Goal: Transaction & Acquisition: Purchase product/service

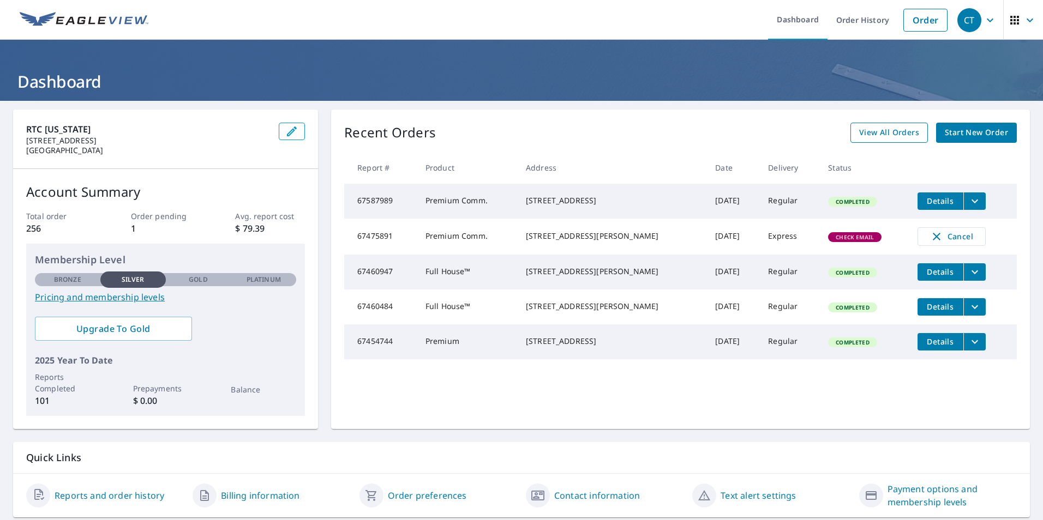
click at [873, 132] on span "View All Orders" at bounding box center [889, 133] width 60 height 14
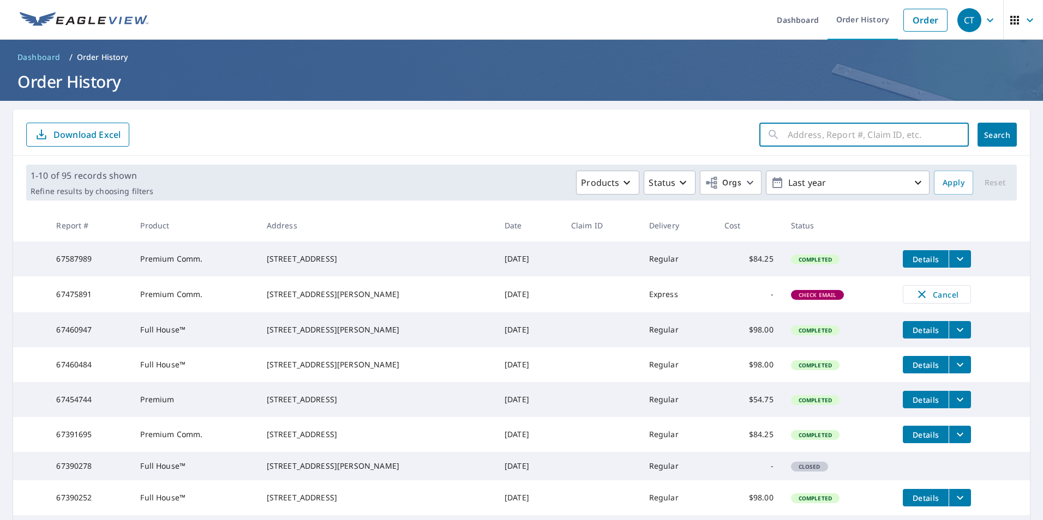
click at [826, 142] on input "text" at bounding box center [878, 134] width 181 height 31
type input "1391"
click button "Search" at bounding box center [996, 135] width 39 height 24
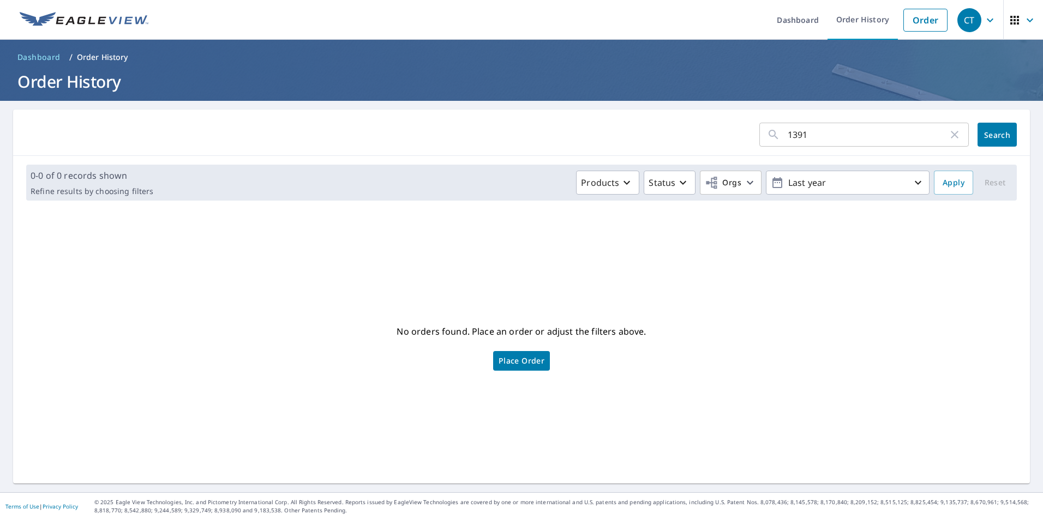
click at [951, 136] on icon "button" at bounding box center [955, 135] width 8 height 8
click at [912, 23] on link "Order" at bounding box center [925, 20] width 44 height 23
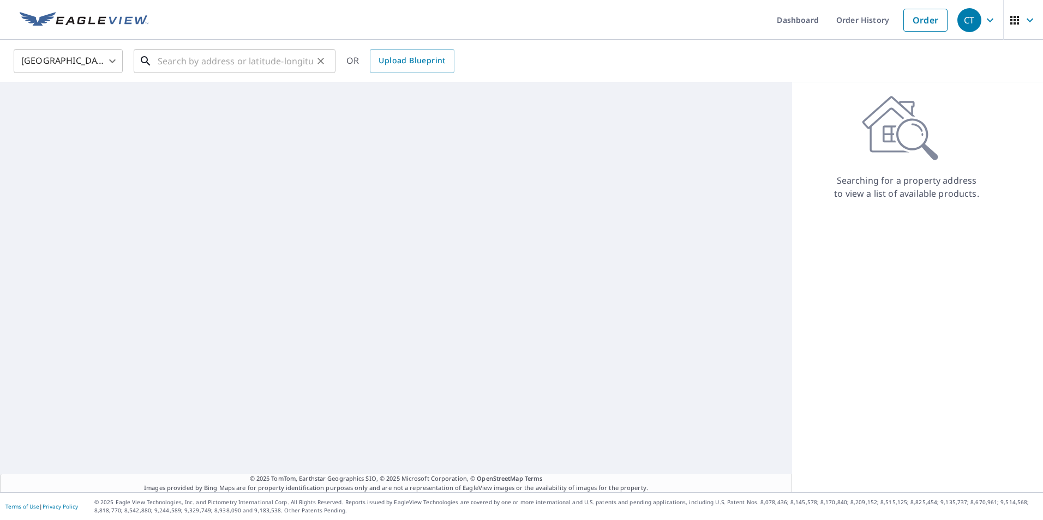
click at [212, 64] on input "text" at bounding box center [235, 61] width 155 height 31
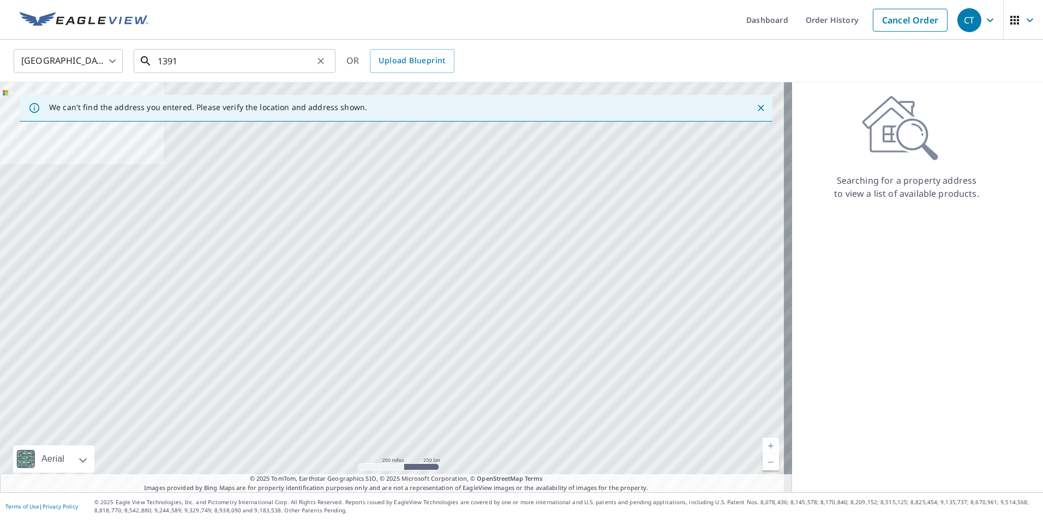
click at [235, 65] on input "1391" at bounding box center [235, 61] width 155 height 31
click at [247, 59] on input "1391" at bounding box center [235, 61] width 155 height 31
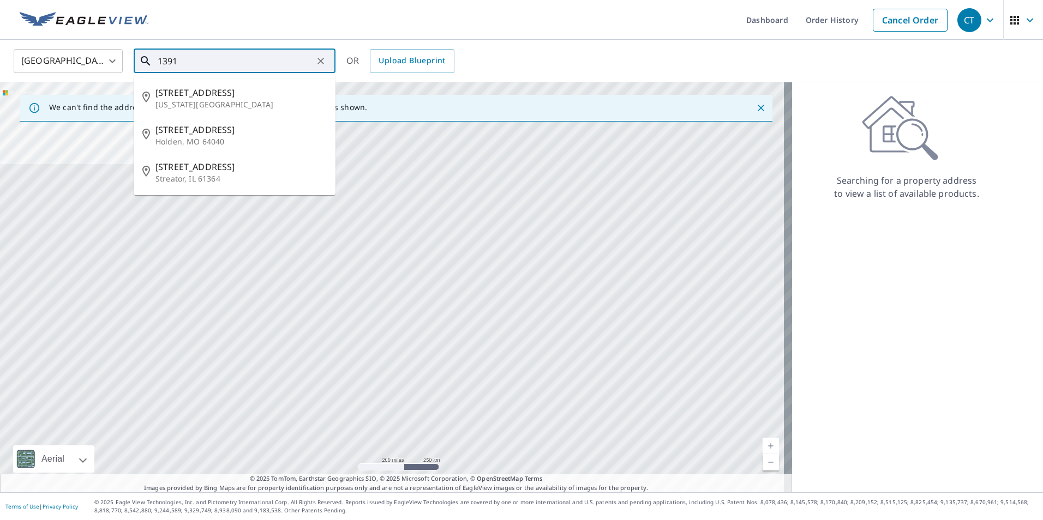
paste input "1391 N Wilson Ave Bldg E"
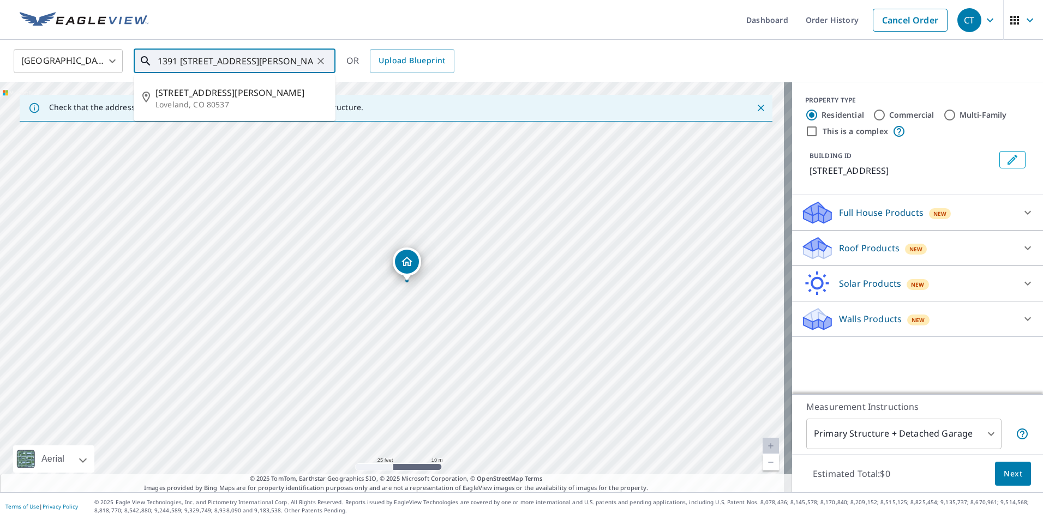
drag, startPoint x: 200, startPoint y: 62, endPoint x: 181, endPoint y: 62, distance: 19.1
click at [181, 62] on input "1391 1391 N Wilson Ave" at bounding box center [235, 61] width 155 height 31
click at [209, 100] on p "Loveland, CO 80537" at bounding box center [240, 104] width 171 height 11
type input "1391 N Wilson Ave Loveland, CO 80537"
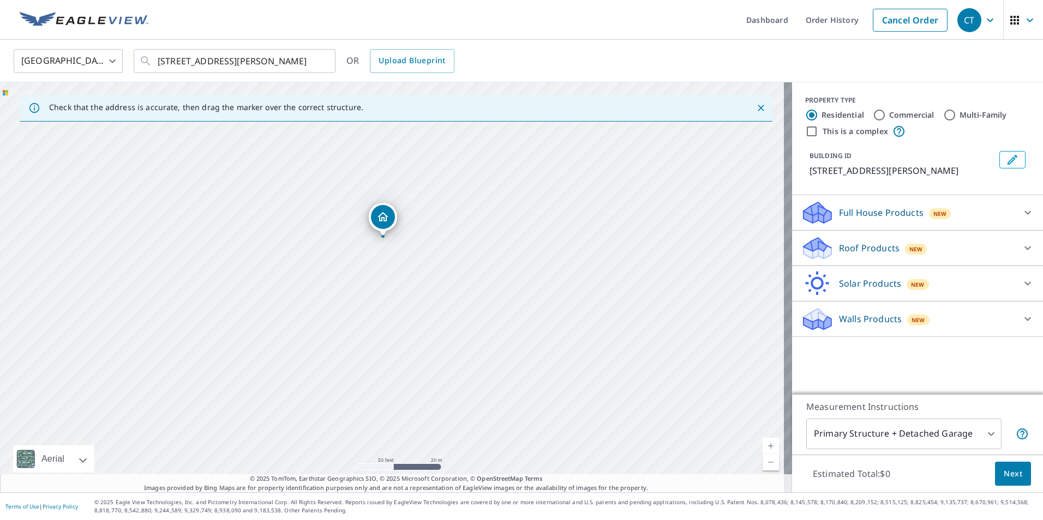
drag, startPoint x: 380, startPoint y: 361, endPoint x: 359, endPoint y: 294, distance: 70.4
click at [359, 294] on div "[STREET_ADDRESS][PERSON_NAME]" at bounding box center [396, 287] width 792 height 410
click at [1014, 245] on div at bounding box center [1027, 248] width 26 height 26
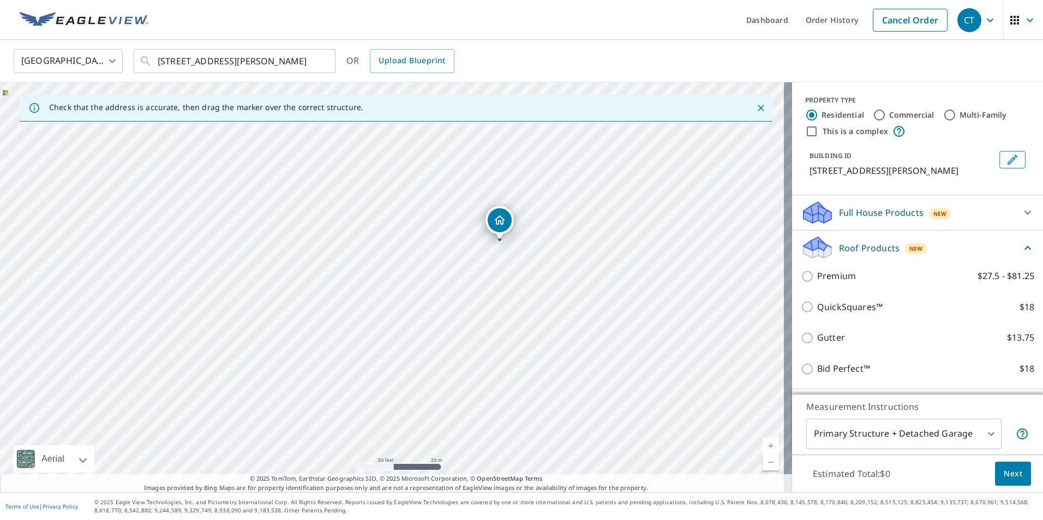
drag, startPoint x: 283, startPoint y: 354, endPoint x: 390, endPoint y: 308, distance: 116.8
click at [390, 308] on div "[STREET_ADDRESS][PERSON_NAME]" at bounding box center [396, 287] width 792 height 410
click at [395, 291] on div "[STREET_ADDRESS][PERSON_NAME]" at bounding box center [396, 287] width 792 height 410
drag, startPoint x: 389, startPoint y: 304, endPoint x: 437, endPoint y: 255, distance: 68.6
click at [437, 255] on div "[STREET_ADDRESS][PERSON_NAME]" at bounding box center [396, 287] width 792 height 410
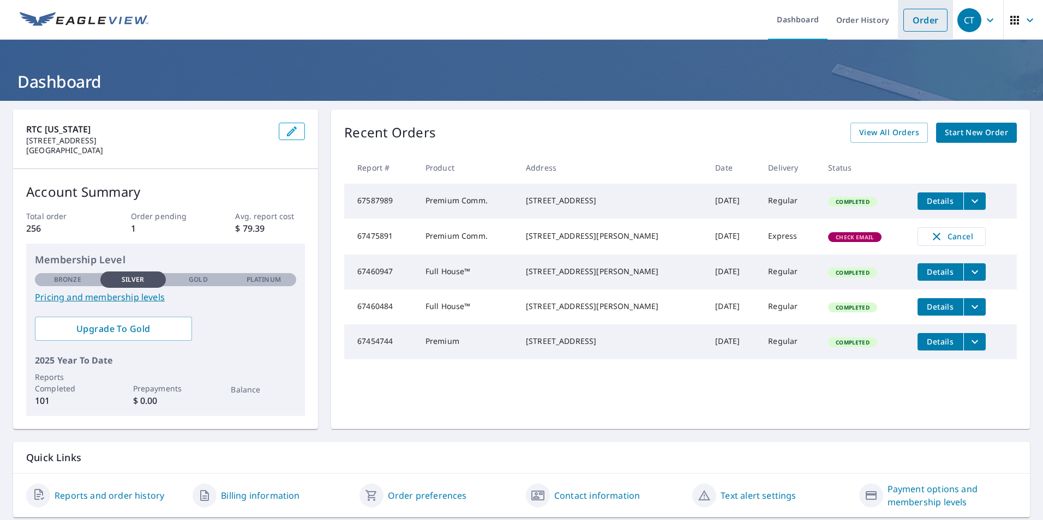
click at [922, 23] on link "Order" at bounding box center [925, 20] width 44 height 23
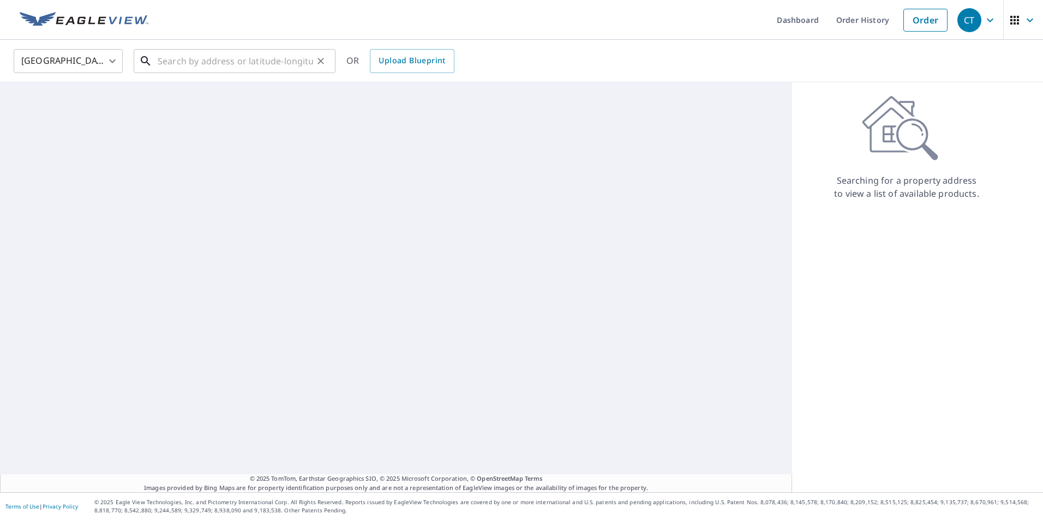
click at [214, 63] on input "text" at bounding box center [235, 61] width 155 height 31
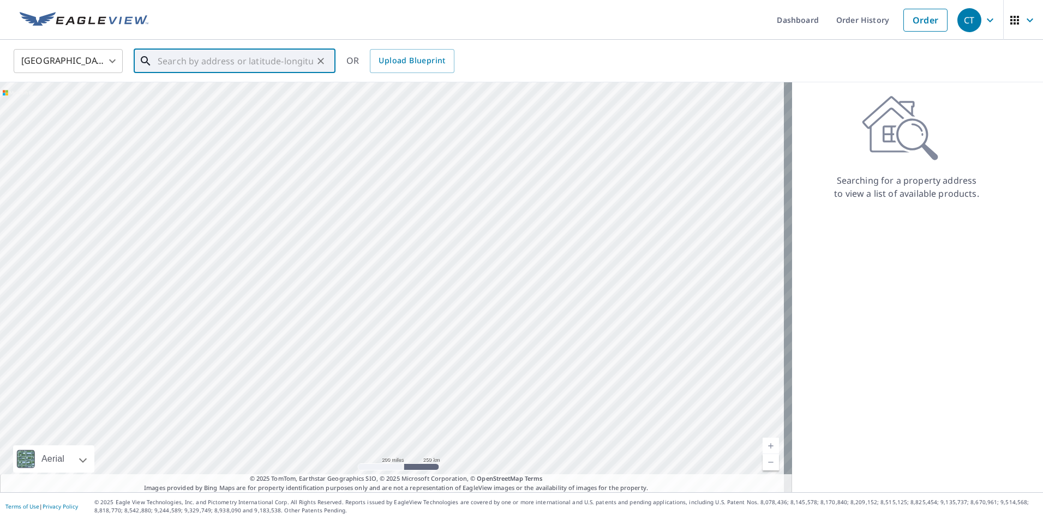
click at [271, 63] on input "text" at bounding box center [235, 61] width 155 height 31
click at [259, 70] on input "text" at bounding box center [235, 61] width 155 height 31
paste input "1391 N Wilson Ave Bldg E, Loveland, Co, 80538"
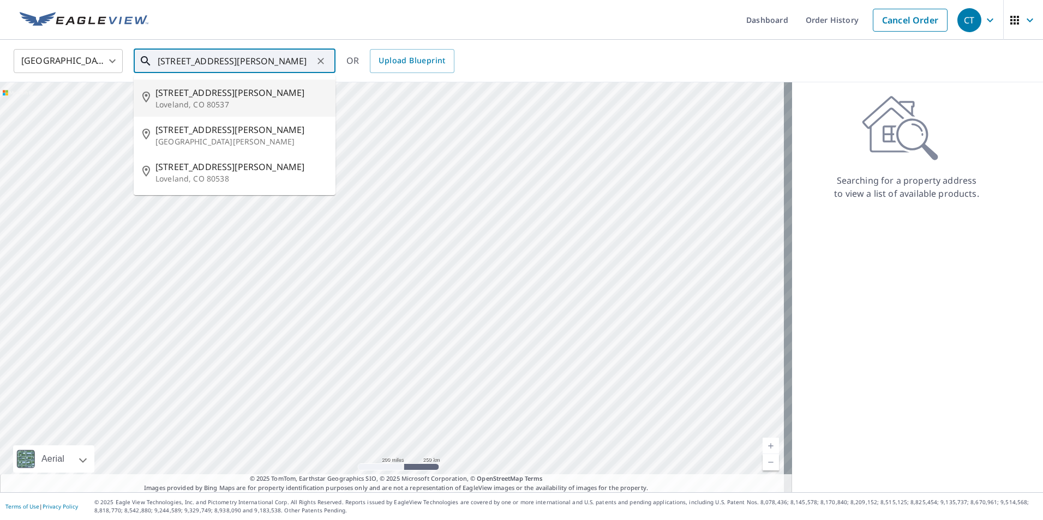
click at [216, 101] on p "Loveland, CO 80537" at bounding box center [240, 104] width 171 height 11
type input "[STREET_ADDRESS][PERSON_NAME]"
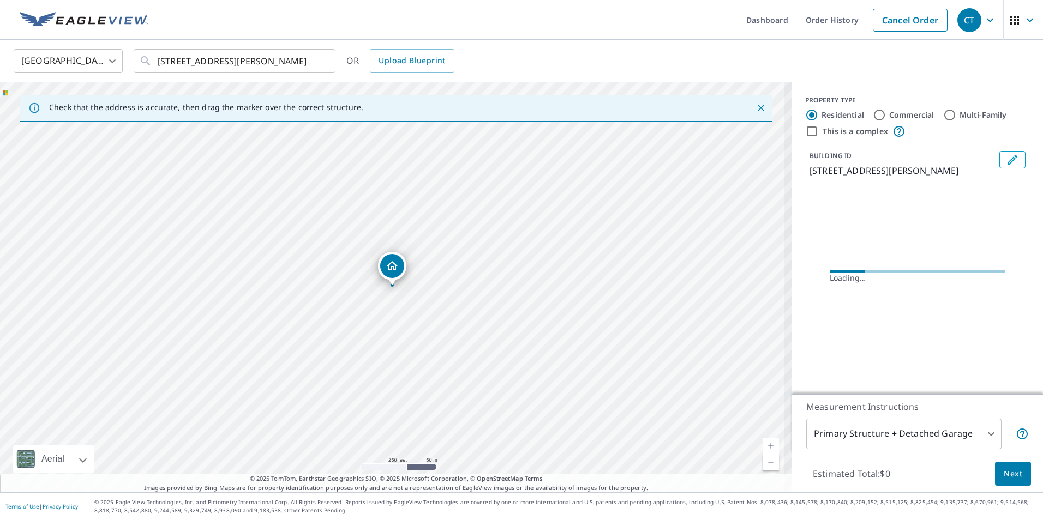
scroll to position [0, 0]
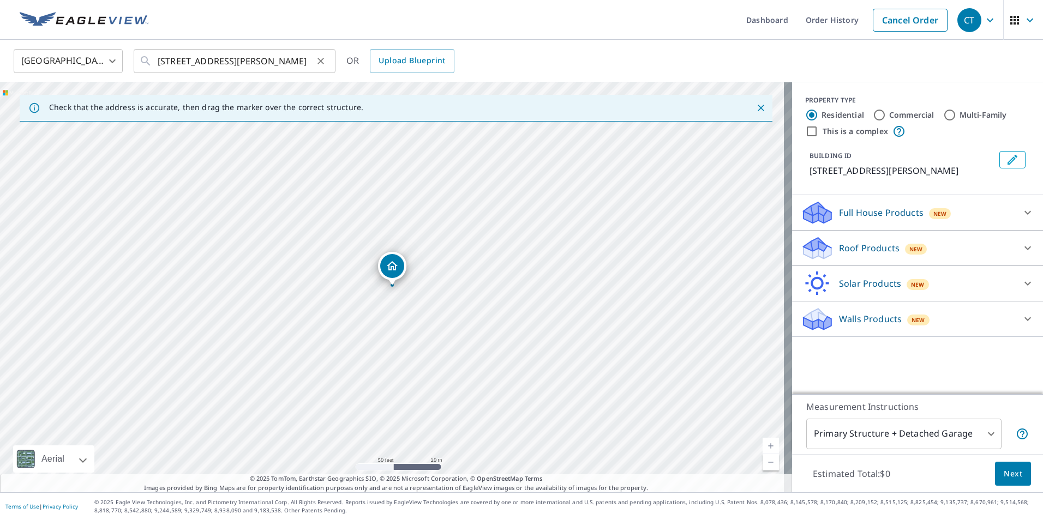
click at [322, 62] on icon "Clear" at bounding box center [320, 61] width 7 height 7
click at [305, 67] on input "text" at bounding box center [235, 61] width 155 height 31
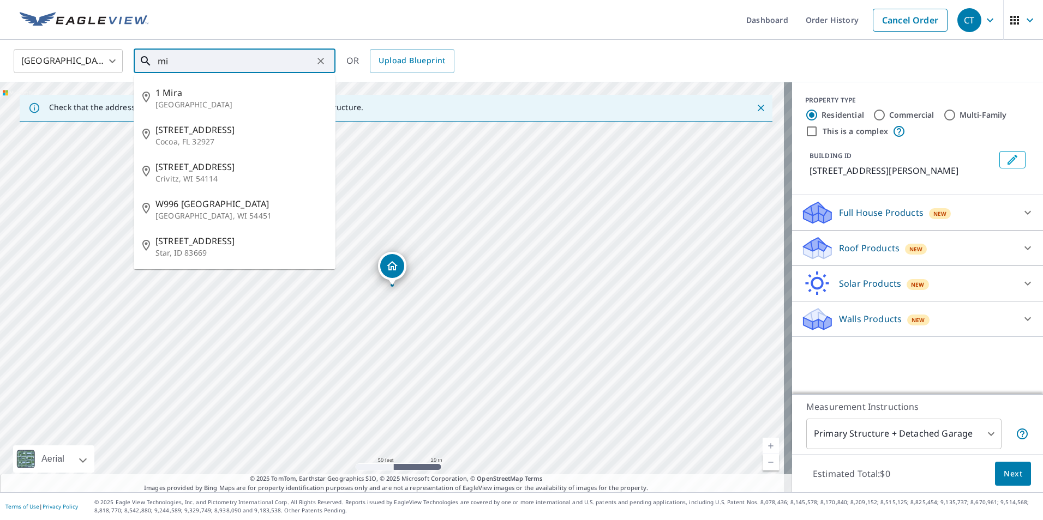
type input "m"
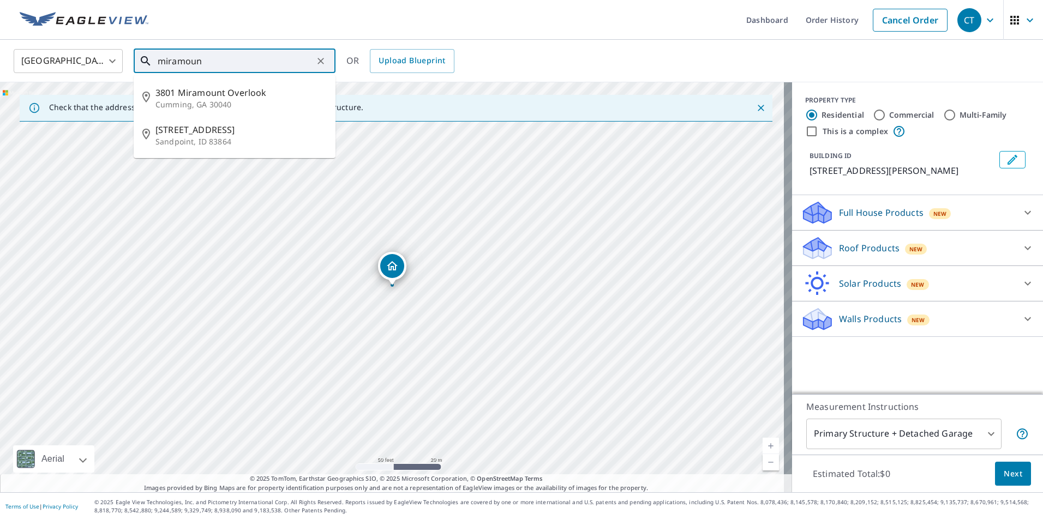
type input "miramount"
click at [319, 64] on icon "Clear" at bounding box center [320, 61] width 11 height 11
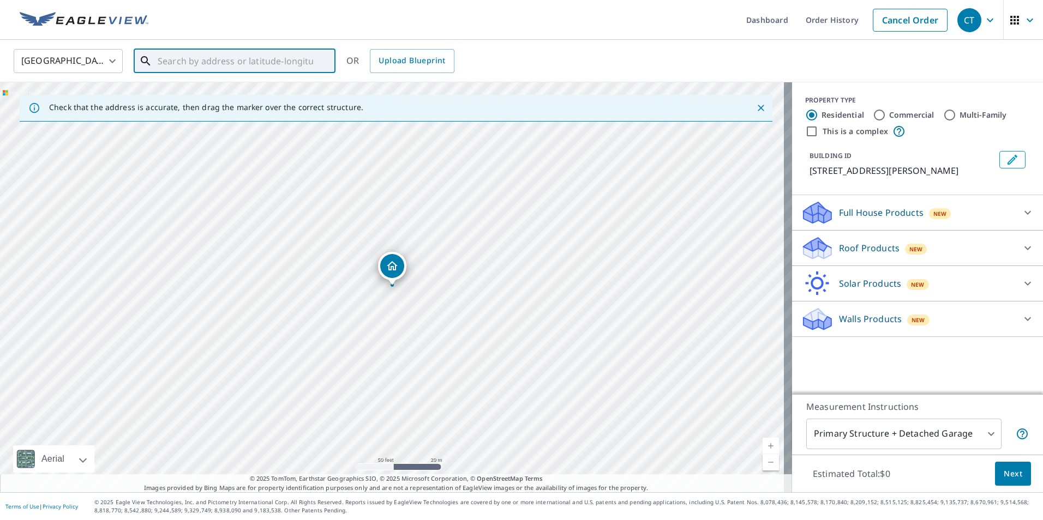
click at [268, 61] on input "text" at bounding box center [235, 61] width 155 height 31
click at [987, 19] on icon "button" at bounding box center [990, 20] width 7 height 4
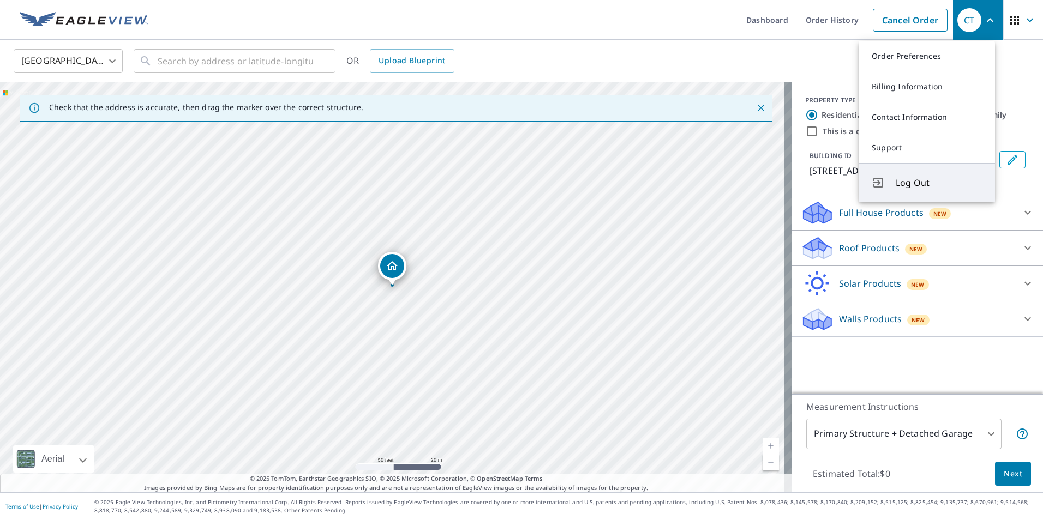
click at [921, 181] on span "Log Out" at bounding box center [939, 182] width 86 height 13
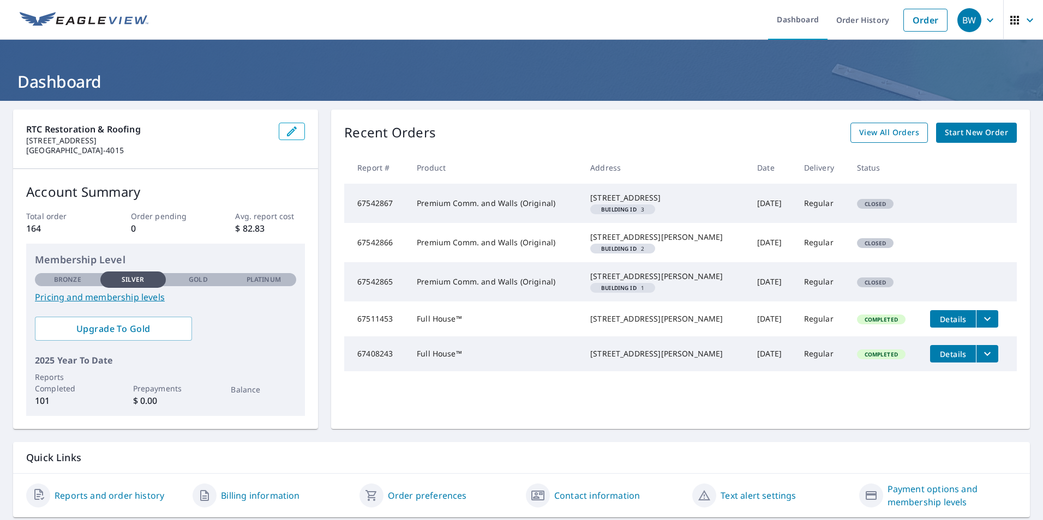
click at [892, 137] on span "View All Orders" at bounding box center [889, 133] width 60 height 14
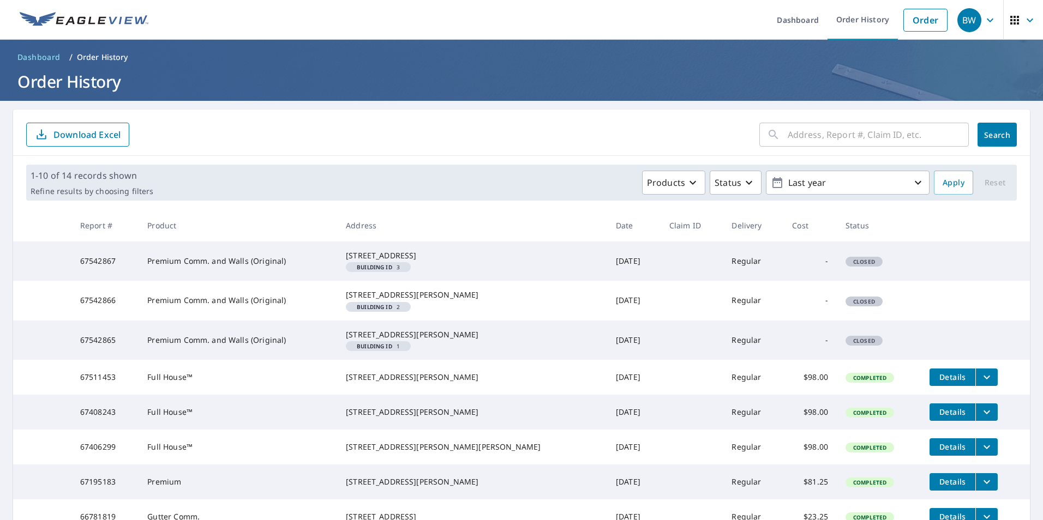
drag, startPoint x: 831, startPoint y: 138, endPoint x: 836, endPoint y: 133, distance: 7.0
click at [832, 135] on input "text" at bounding box center [878, 134] width 181 height 31
type input "miramount"
click button "Search" at bounding box center [996, 135] width 39 height 24
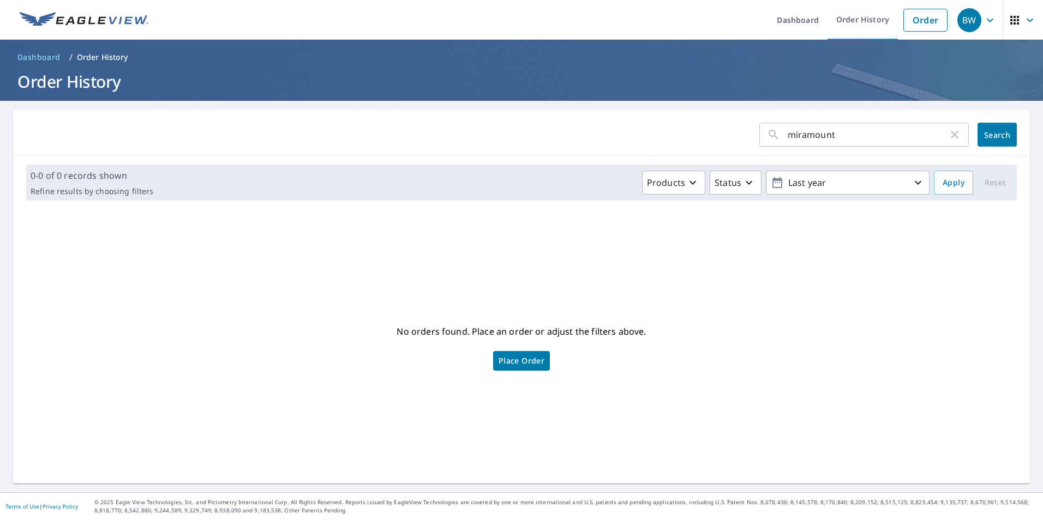
drag, startPoint x: 831, startPoint y: 134, endPoint x: 723, endPoint y: 141, distance: 107.7
click at [726, 141] on form "miramount ​ Search" at bounding box center [521, 135] width 990 height 24
paste input "4900 Boardwalk Dr, Fort Collins, CO 80525"
type input "4900 Boardwalk Dr, Fort Collins, CO 80525"
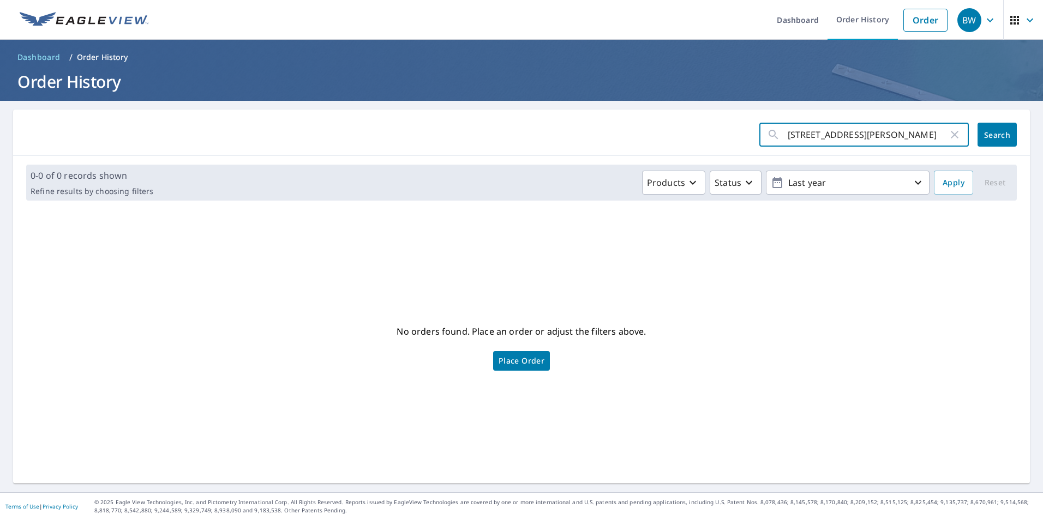
click button "Search" at bounding box center [996, 135] width 39 height 24
click at [948, 134] on icon "button" at bounding box center [954, 134] width 13 height 13
click at [815, 138] on input "text" at bounding box center [878, 134] width 181 height 31
paste input "4900 Boardwalk Dr, Fort Collins, CO 80525"
type input "4900 Boardwalk Dr, Fort Collins, CO 80525"
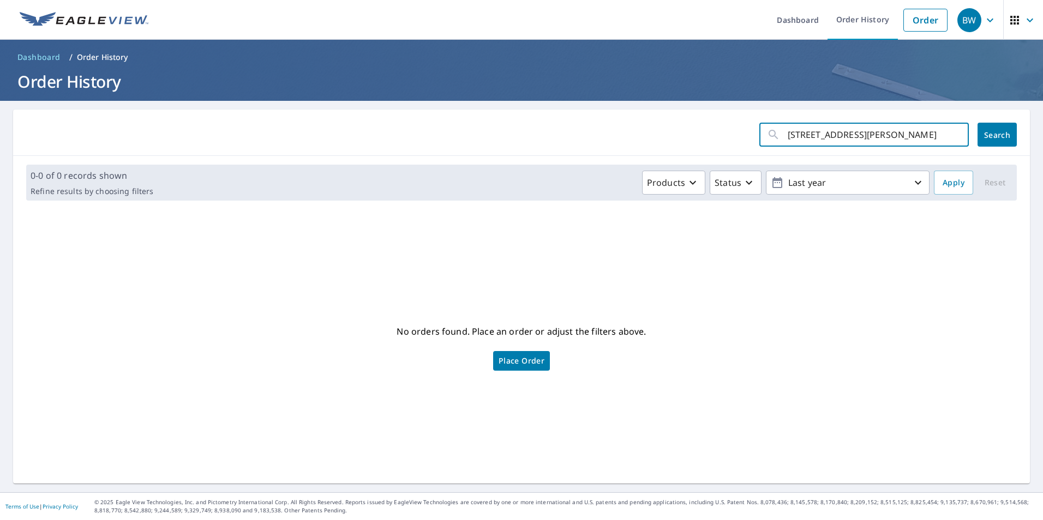
scroll to position [0, 14]
click button "Search" at bounding box center [996, 135] width 39 height 24
click at [972, 19] on div "BW" at bounding box center [969, 20] width 24 height 24
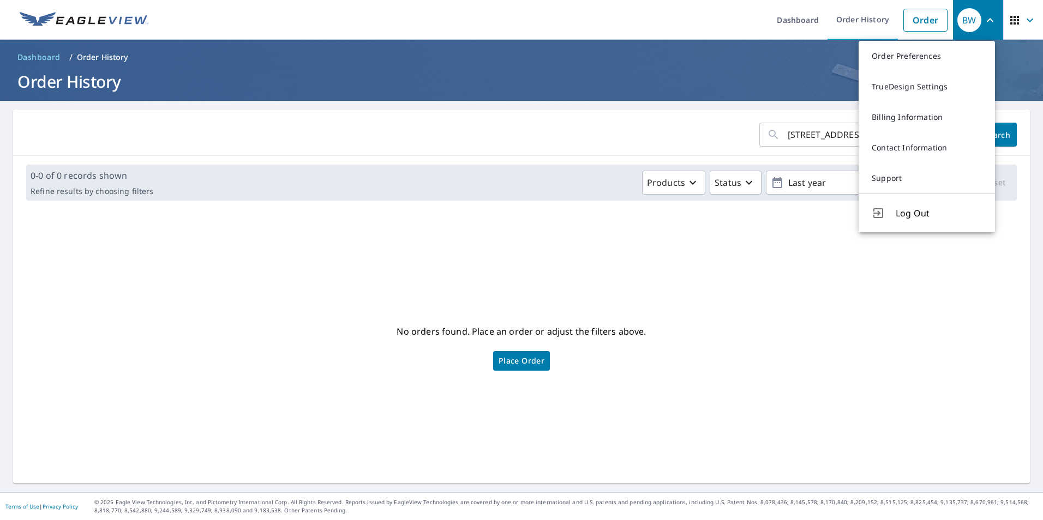
click at [908, 211] on span "Log Out" at bounding box center [939, 213] width 86 height 13
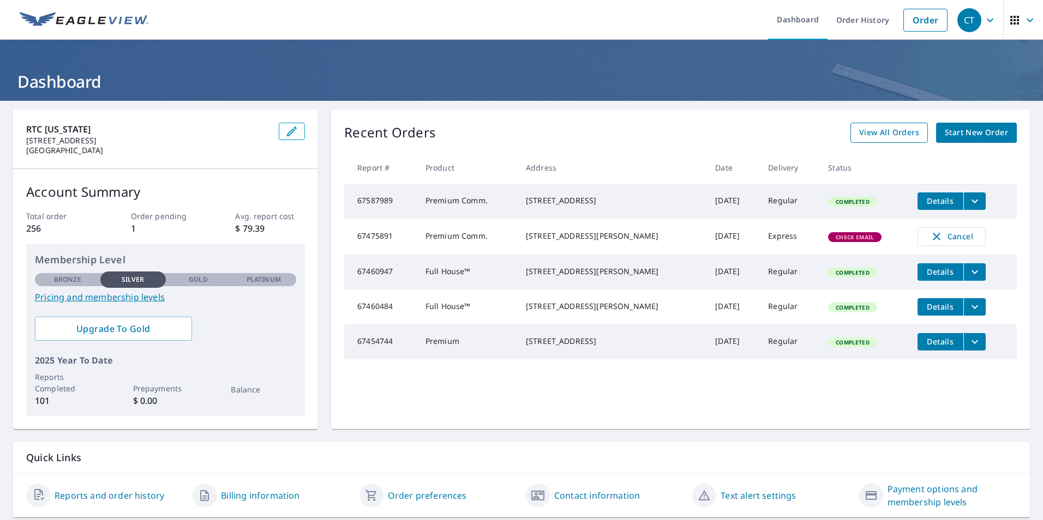
click at [879, 127] on span "View All Orders" at bounding box center [889, 133] width 60 height 14
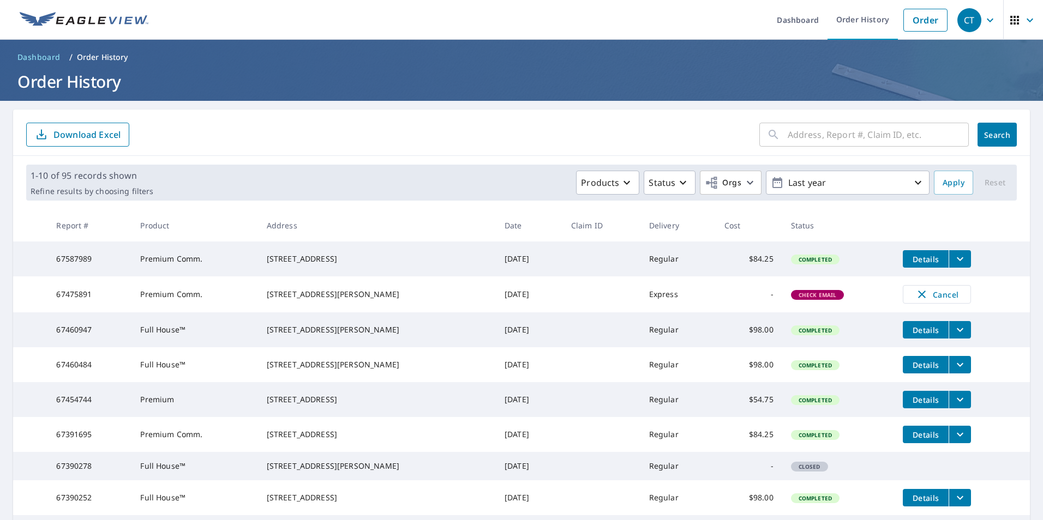
click at [808, 134] on input "text" at bounding box center [878, 134] width 181 height 31
paste input "4900 Boardwalk Dr, Fort Collins, CO 80525"
type input "4900 Boardwalk Dr, Fort Collins, CO 80525"
click button "Search" at bounding box center [996, 135] width 39 height 24
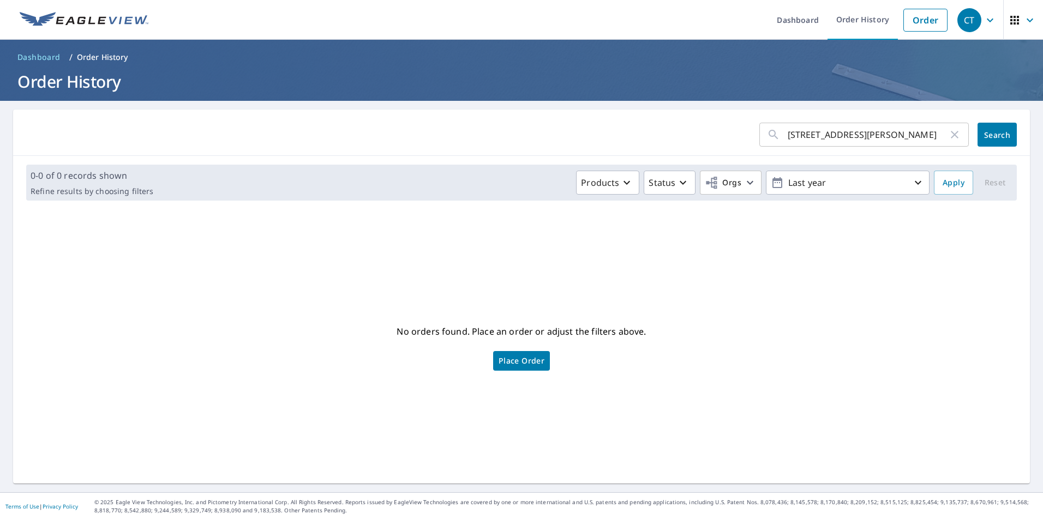
click at [527, 358] on span "Place Order" at bounding box center [522, 360] width 46 height 5
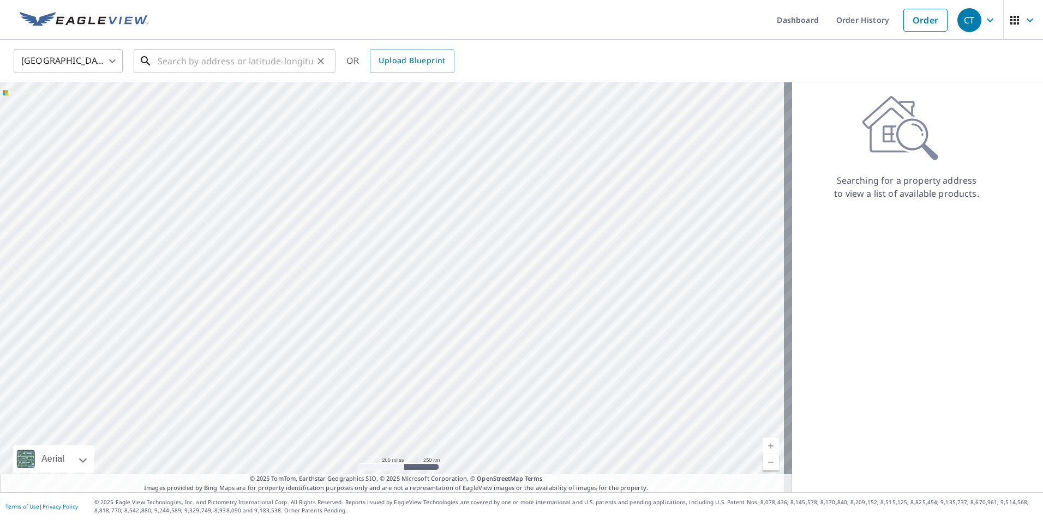
click at [274, 69] on input "text" at bounding box center [235, 61] width 155 height 31
paste input "[STREET_ADDRESS][PERSON_NAME]"
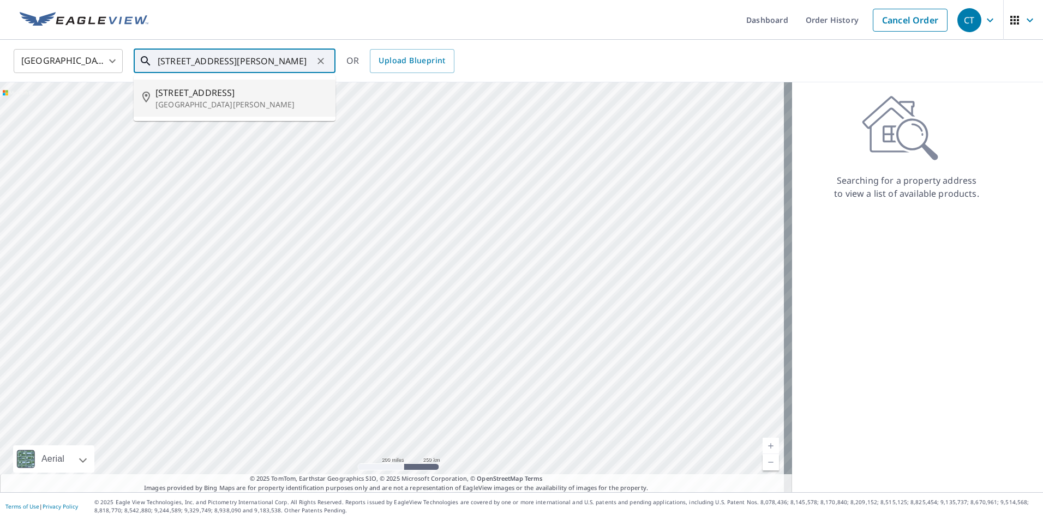
click at [200, 101] on p "[GEOGRAPHIC_DATA][PERSON_NAME]" at bounding box center [240, 104] width 171 height 11
type input "4900 Boardwalk Dr Fort Collins, CO 80525"
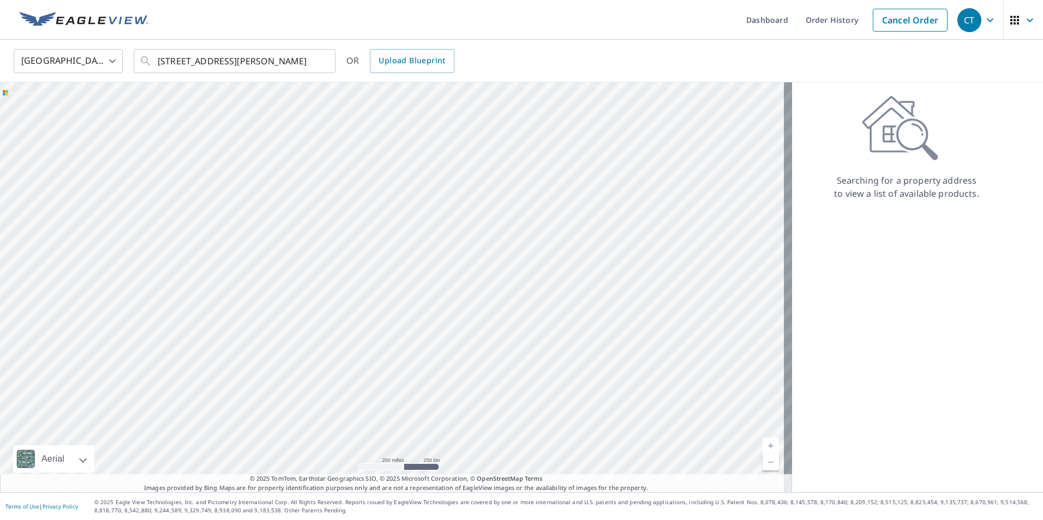
scroll to position [0, 0]
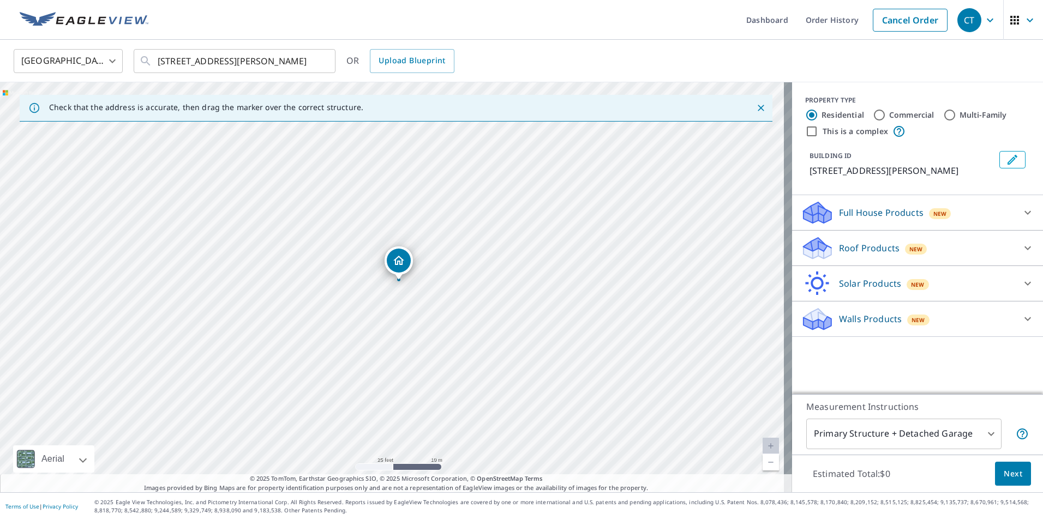
drag, startPoint x: 313, startPoint y: 257, endPoint x: 566, endPoint y: 248, distance: 253.3
click at [347, 310] on div "4900 Boardwalk Dr Fort Collins, CO 80525" at bounding box center [396, 287] width 792 height 410
drag, startPoint x: 508, startPoint y: 265, endPoint x: 464, endPoint y: 297, distance: 55.4
click at [464, 297] on div "4900 Boardwalk Dr Fort Collins, CO 80525" at bounding box center [396, 287] width 792 height 410
click at [460, 301] on div "4900 Boardwalk Dr Fort Collins, CO 80525" at bounding box center [396, 287] width 792 height 410
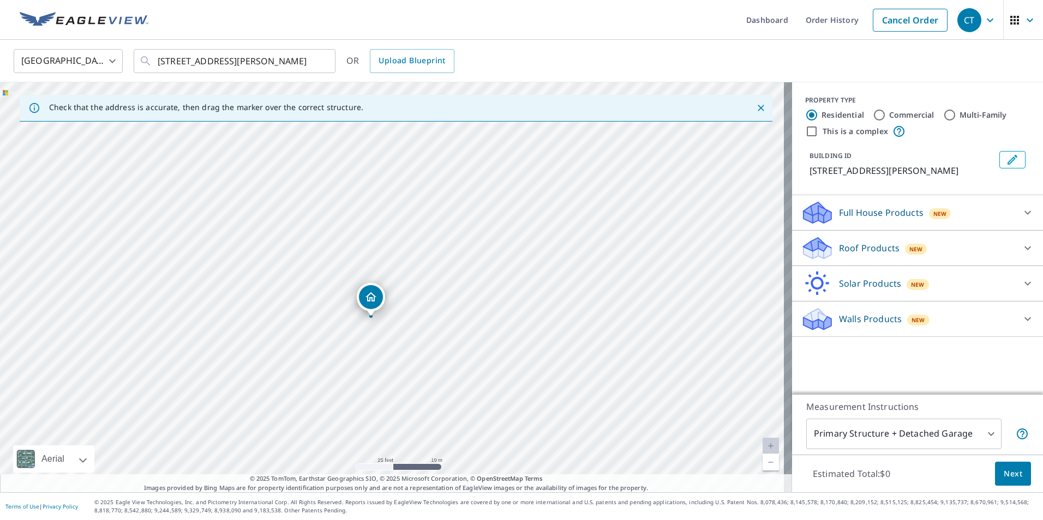
drag, startPoint x: 444, startPoint y: 255, endPoint x: 392, endPoint y: 298, distance: 67.7
click at [392, 298] on div "4900 Boardwalk Dr Fort Collins, CO 80525" at bounding box center [396, 287] width 792 height 410
drag, startPoint x: 351, startPoint y: 306, endPoint x: 474, endPoint y: 207, distance: 157.8
drag, startPoint x: 395, startPoint y: 267, endPoint x: 204, endPoint y: 237, distance: 193.2
click at [457, 303] on div "4900 Boardwalk Dr Fort Collins, CO 80525" at bounding box center [396, 287] width 792 height 410
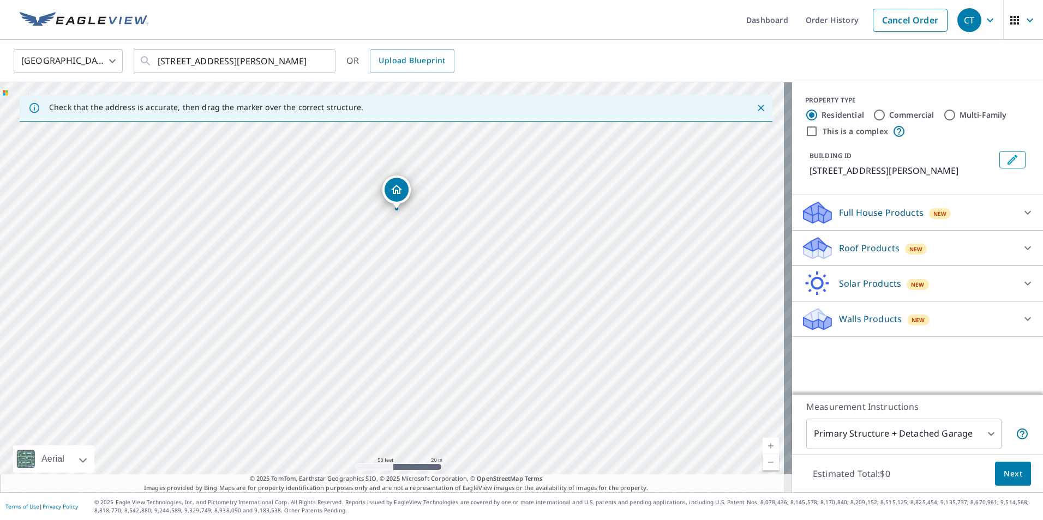
click at [450, 262] on div "4900 Boardwalk Dr Fort Collins, CO 80525" at bounding box center [396, 287] width 792 height 410
drag, startPoint x: 396, startPoint y: 129, endPoint x: 424, endPoint y: 351, distance: 223.2
drag, startPoint x: 383, startPoint y: 274, endPoint x: 317, endPoint y: 247, distance: 71.4
drag, startPoint x: 292, startPoint y: 248, endPoint x: 367, endPoint y: 308, distance: 95.1
click at [367, 308] on div "4900 Boardwalk Dr Fort Collins, CO 80525" at bounding box center [396, 287] width 792 height 410
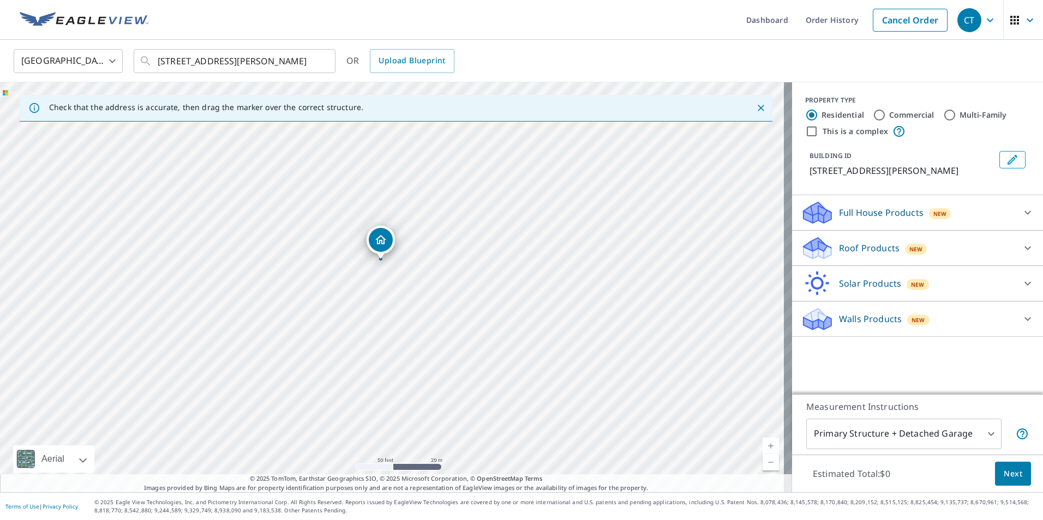
drag, startPoint x: 465, startPoint y: 332, endPoint x: 379, endPoint y: 245, distance: 121.5
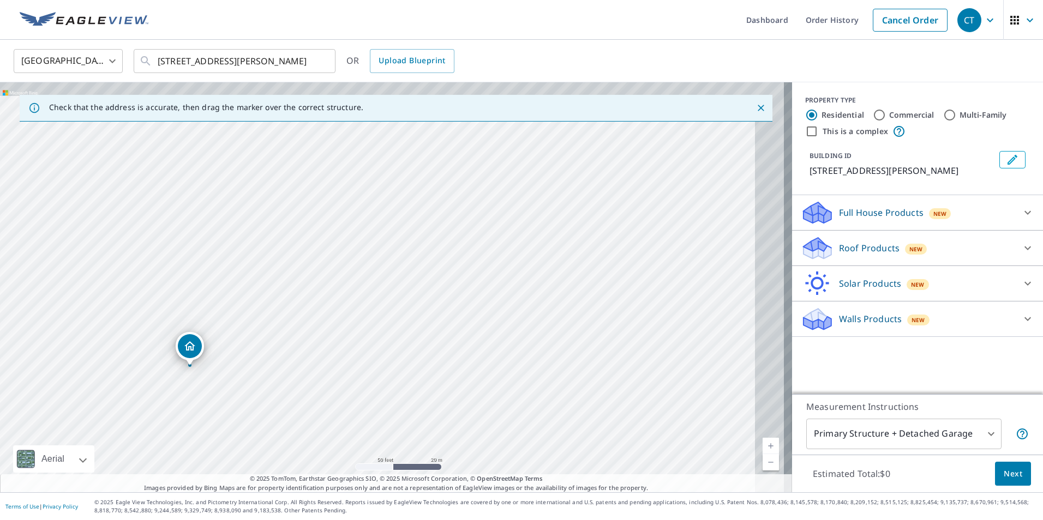
drag, startPoint x: 554, startPoint y: 271, endPoint x: 435, endPoint y: 362, distance: 149.8
click at [435, 367] on div "4900 Boardwalk Dr Fort Collins, CO 80525" at bounding box center [396, 287] width 792 height 410
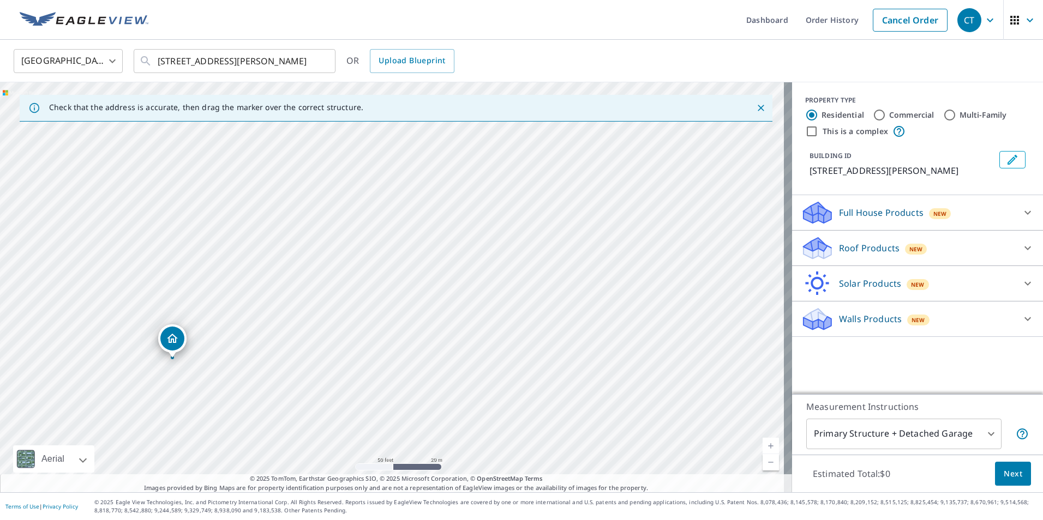
click at [958, 12] on div "CT" at bounding box center [969, 20] width 24 height 24
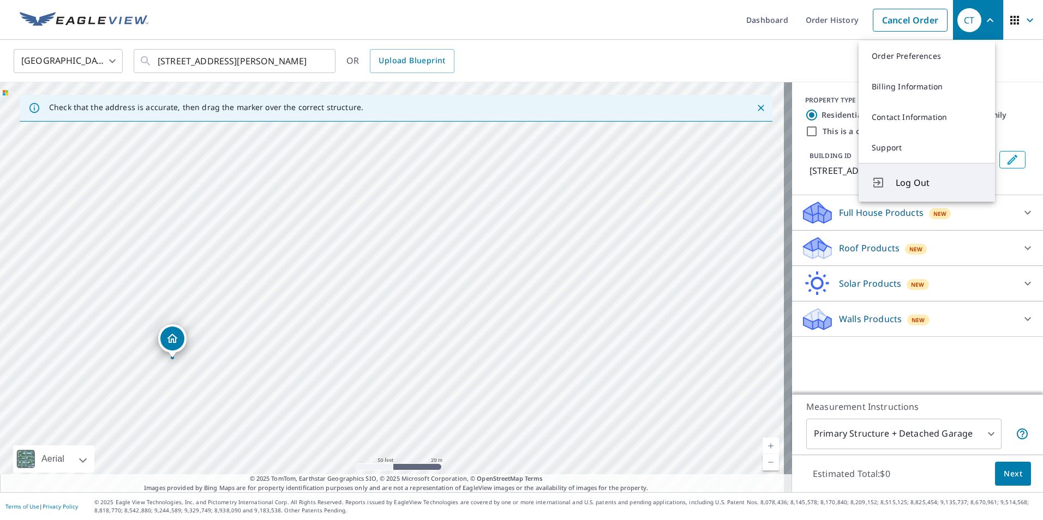
click at [908, 185] on span "Log Out" at bounding box center [939, 182] width 86 height 13
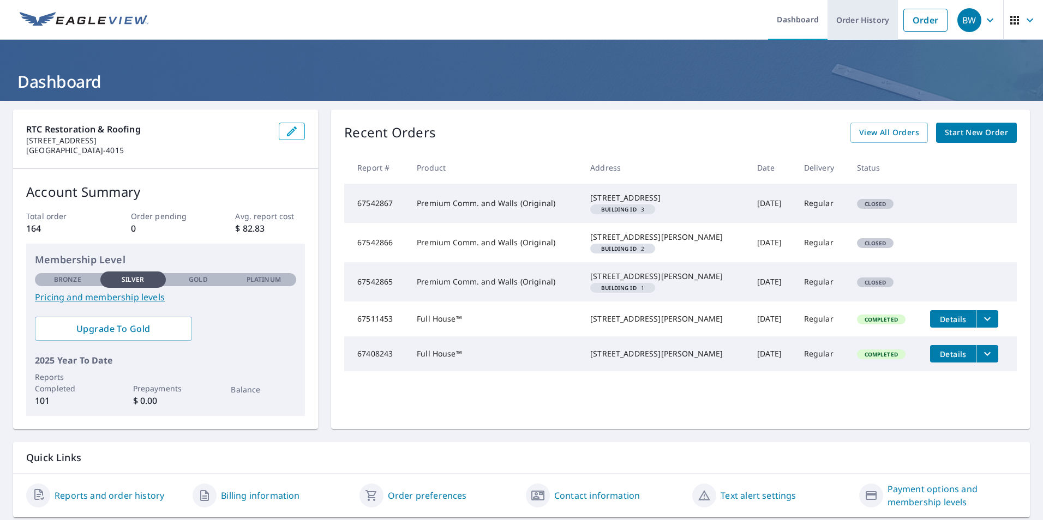
click at [857, 22] on link "Order History" at bounding box center [862, 20] width 70 height 40
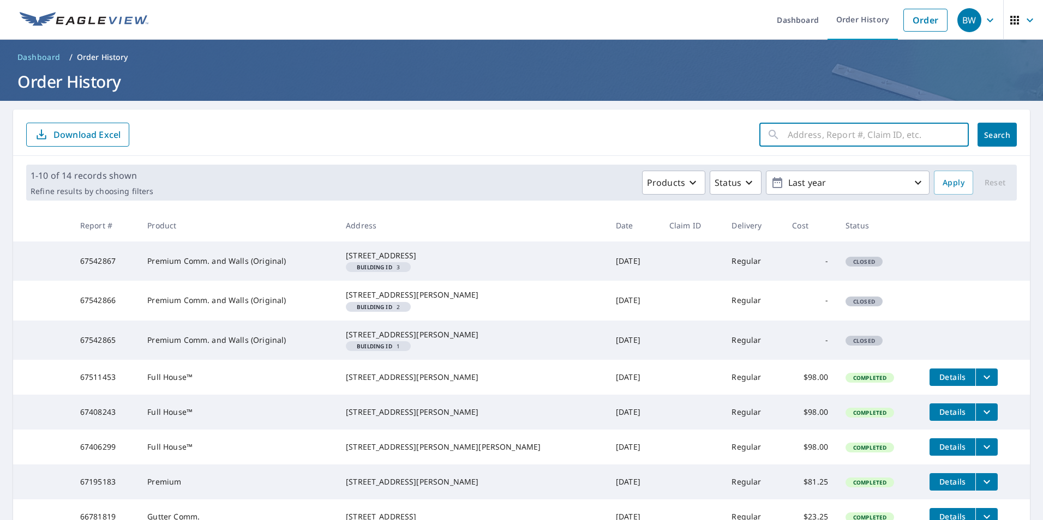
click at [837, 139] on input "text" at bounding box center [878, 134] width 181 height 31
click at [913, 23] on link "Order" at bounding box center [925, 20] width 44 height 23
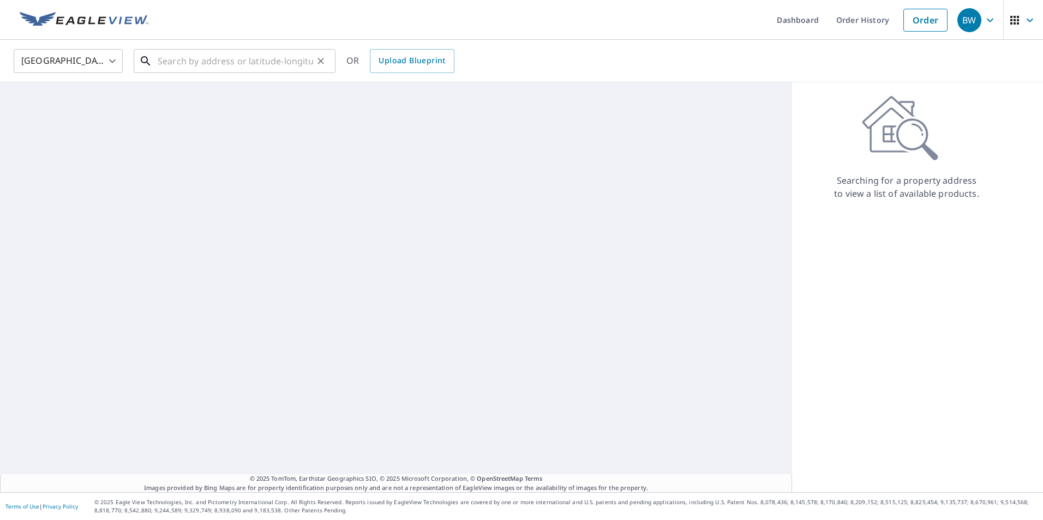
click at [296, 67] on input "text" at bounding box center [235, 61] width 155 height 31
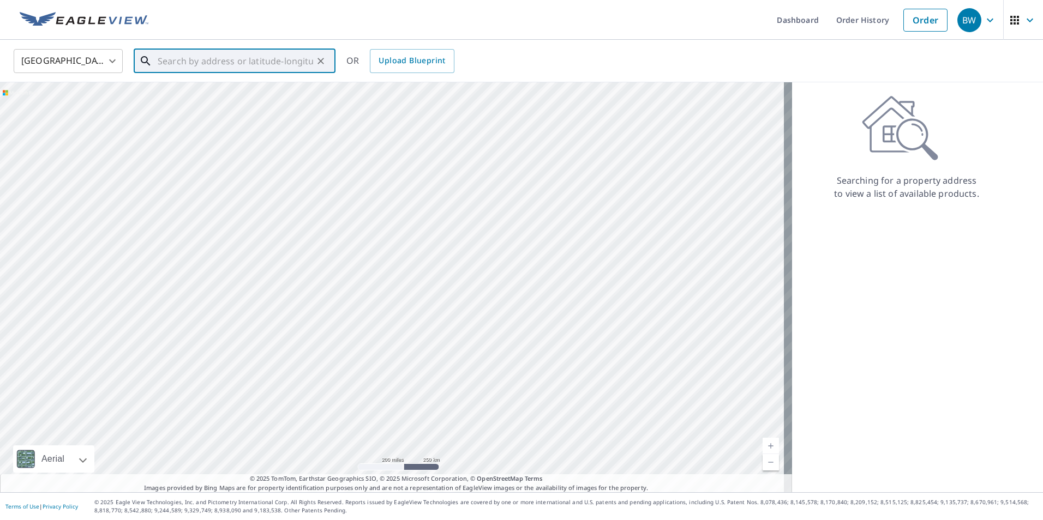
paste input "4900 Boardwalk Dr, Fort Collins, CO 80525"
click at [193, 99] on p "Fort Collins, CO 80525" at bounding box center [240, 104] width 171 height 11
type input "4900 Boardwalk Dr Fort Collins, CO 80525"
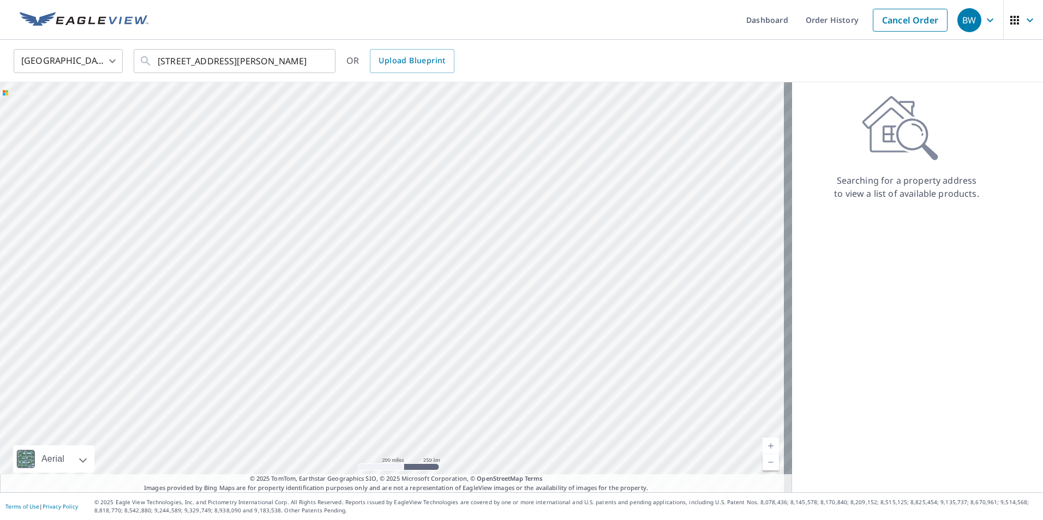
scroll to position [0, 0]
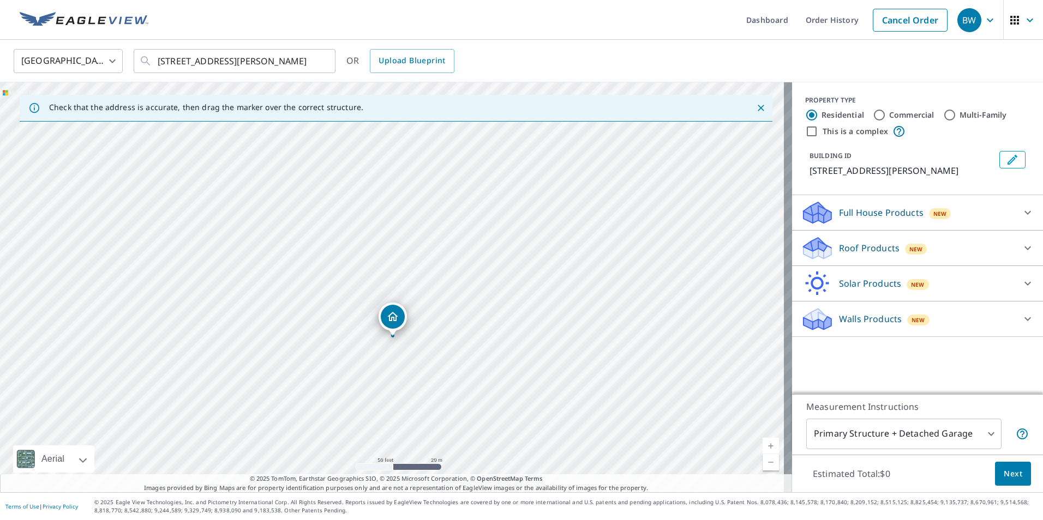
click at [287, 245] on div "4900 Boardwalk Dr Fort Collins, CO 80525" at bounding box center [396, 287] width 792 height 410
drag, startPoint x: 394, startPoint y: 263, endPoint x: 288, endPoint y: 172, distance: 139.3
drag, startPoint x: 448, startPoint y: 273, endPoint x: 440, endPoint y: 304, distance: 31.6
click at [440, 304] on div "4900 Boardwalk Dr Fort Collins, CO 80525" at bounding box center [396, 287] width 792 height 410
drag, startPoint x: 380, startPoint y: 205, endPoint x: 490, endPoint y: 254, distance: 120.6
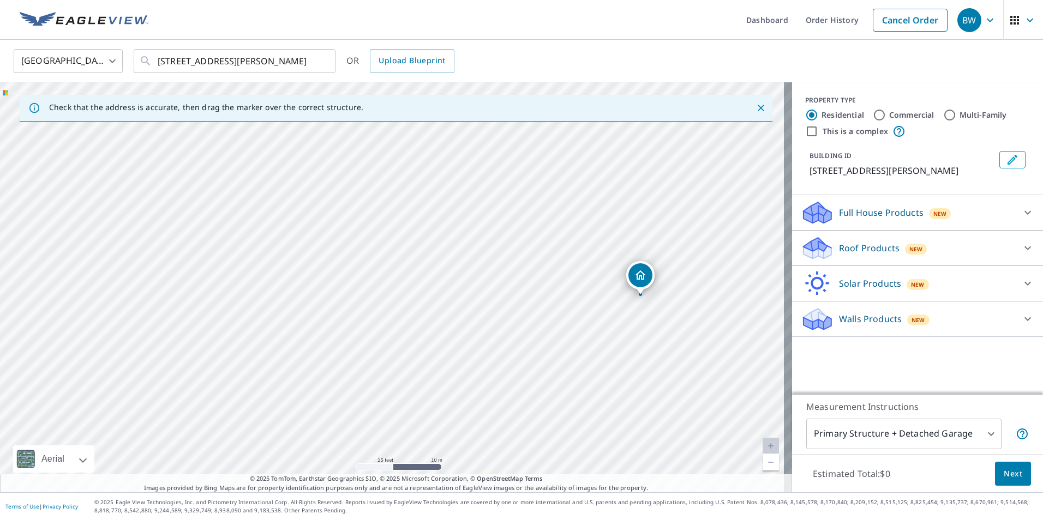
drag, startPoint x: 392, startPoint y: 270, endPoint x: 638, endPoint y: 295, distance: 247.3
drag, startPoint x: 457, startPoint y: 323, endPoint x: 458, endPoint y: 182, distance: 141.3
click at [458, 182] on div "4900 Boardwalk Dr Fort Collins, CO 80525" at bounding box center [396, 287] width 792 height 410
drag, startPoint x: 389, startPoint y: 154, endPoint x: 320, endPoint y: 370, distance: 226.1
drag, startPoint x: 386, startPoint y: 267, endPoint x: 290, endPoint y: 242, distance: 99.6
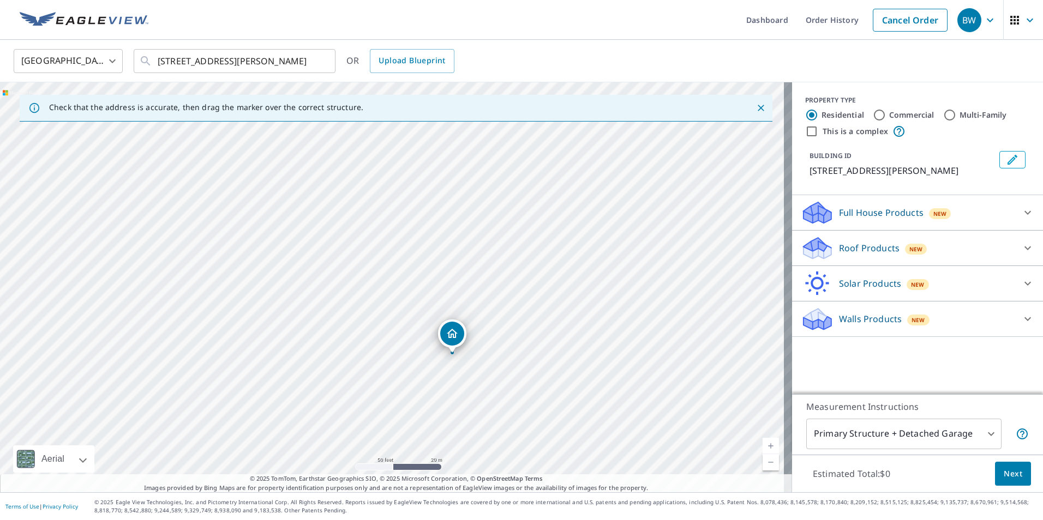
drag, startPoint x: 326, startPoint y: 292, endPoint x: 405, endPoint y: 355, distance: 100.6
click at [387, 360] on div "4900 Boardwalk Dr Fort Collins, CO 80525" at bounding box center [396, 287] width 792 height 410
drag, startPoint x: 449, startPoint y: 336, endPoint x: 376, endPoint y: 235, distance: 124.3
drag, startPoint x: 395, startPoint y: 368, endPoint x: 414, endPoint y: 404, distance: 41.2
click at [414, 404] on div "4900 Boardwalk Dr Fort Collins, CO 80525" at bounding box center [396, 287] width 792 height 410
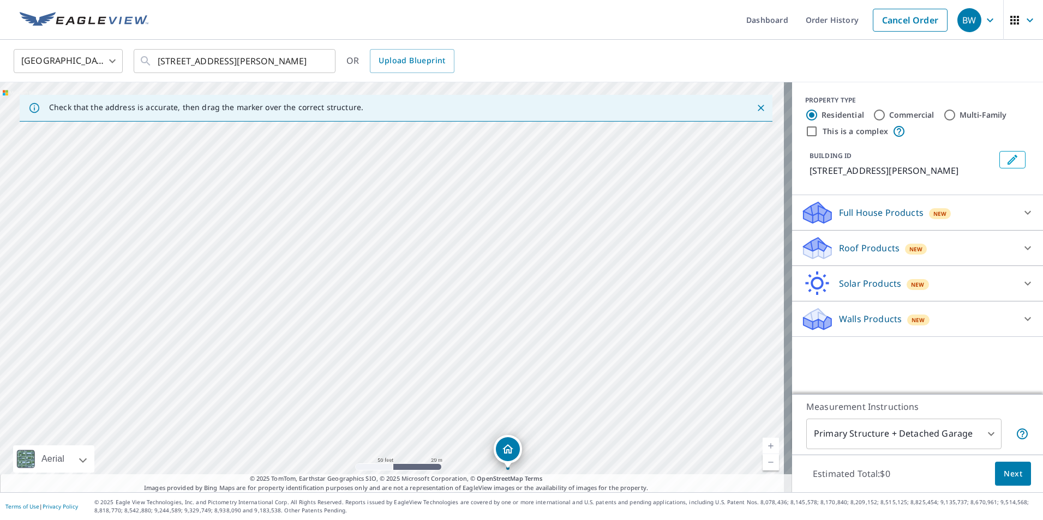
drag, startPoint x: 334, startPoint y: 299, endPoint x: 374, endPoint y: 349, distance: 63.2
click at [374, 349] on div "4900 Boardwalk Dr Fort Collins, CO 80525" at bounding box center [396, 287] width 792 height 410
drag, startPoint x: 512, startPoint y: 449, endPoint x: 300, endPoint y: 215, distance: 315.9
drag, startPoint x: 330, startPoint y: 327, endPoint x: 322, endPoint y: 331, distance: 8.5
click at [322, 331] on div "4900 Boardwalk Dr Fort Collins, CO 80525" at bounding box center [396, 287] width 792 height 410
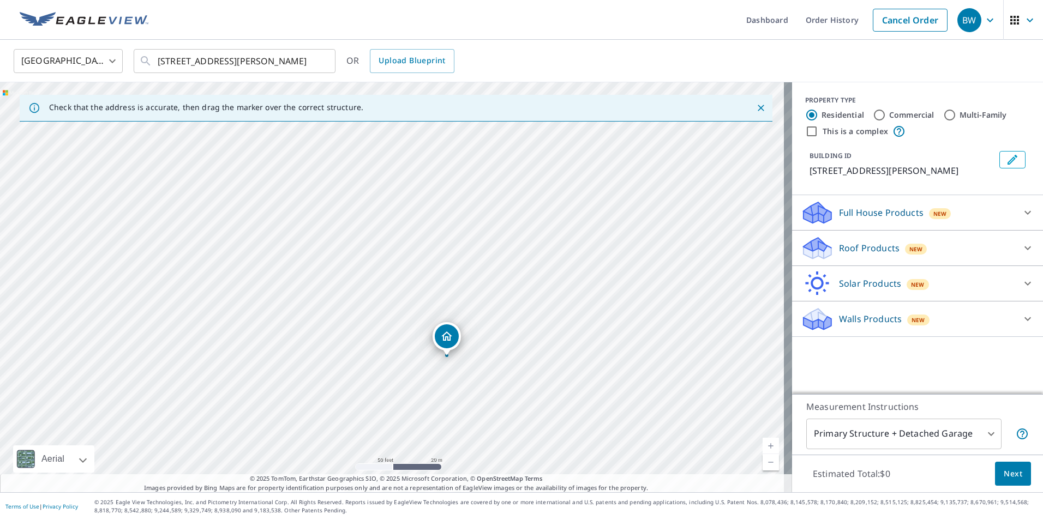
drag, startPoint x: 363, startPoint y: 298, endPoint x: 449, endPoint y: 331, distance: 92.2
click at [439, 371] on div "4900 Boardwalk Dr Fort Collins, CO 80525" at bounding box center [396, 287] width 792 height 410
drag, startPoint x: 430, startPoint y: 289, endPoint x: 443, endPoint y: 344, distance: 56.6
click at [443, 344] on div "4900 Boardwalk Dr Fort Collins, CO 80525" at bounding box center [396, 287] width 792 height 410
drag, startPoint x: 409, startPoint y: 381, endPoint x: 315, endPoint y: 183, distance: 219.1
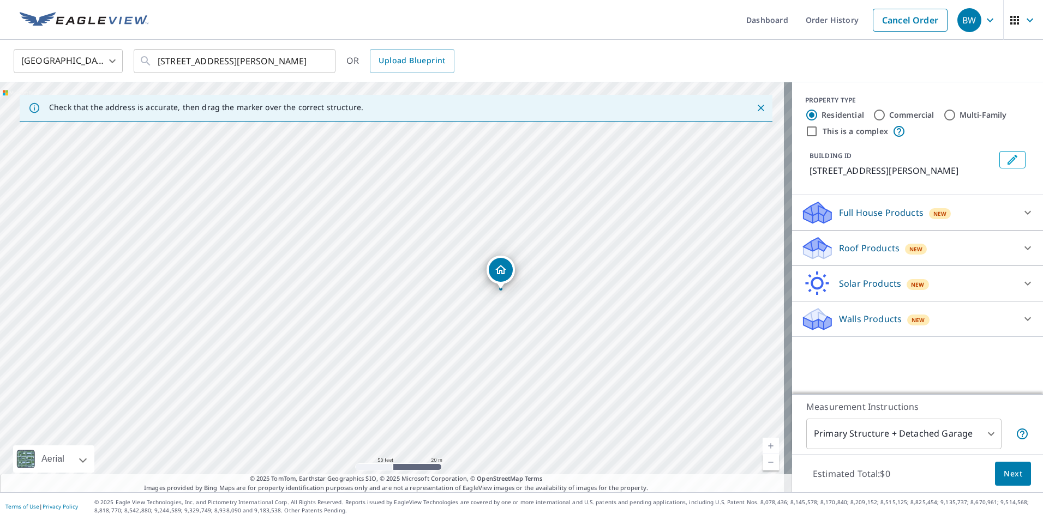
drag, startPoint x: 399, startPoint y: 268, endPoint x: 500, endPoint y: 273, distance: 101.0
drag, startPoint x: 567, startPoint y: 370, endPoint x: 453, endPoint y: 299, distance: 135.0
click at [458, 301] on div "4900 Boardwalk Dr Fort Collins, CO 80525" at bounding box center [396, 287] width 792 height 410
drag, startPoint x: 285, startPoint y: 199, endPoint x: 491, endPoint y: 290, distance: 225.9
drag, startPoint x: 580, startPoint y: 340, endPoint x: 423, endPoint y: 279, distance: 169.0
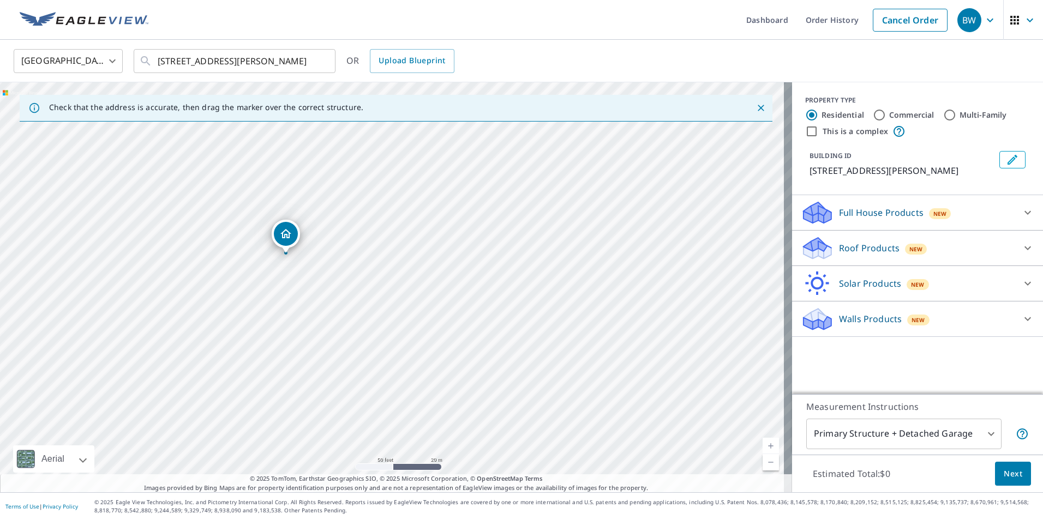
click at [471, 304] on div "4900 Boardwalk Dr Fort Collins, CO 80525" at bounding box center [396, 287] width 792 height 410
drag, startPoint x: 293, startPoint y: 233, endPoint x: 436, endPoint y: 247, distance: 143.5
click at [232, 57] on input "4900 Boardwalk Dr Fort Collins, CO 80525" at bounding box center [235, 61] width 155 height 31
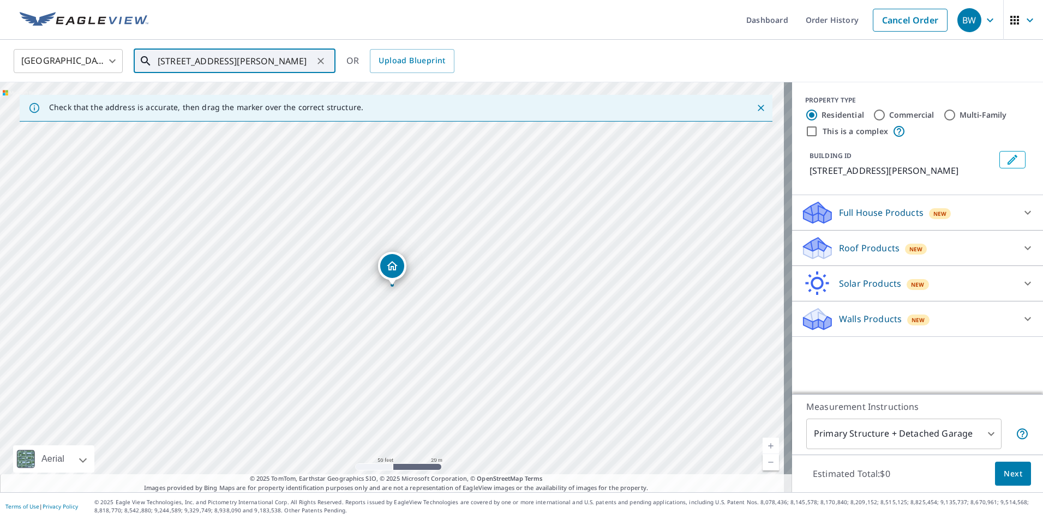
click at [320, 62] on icon "Clear" at bounding box center [320, 61] width 7 height 7
click at [301, 64] on input "text" at bounding box center [235, 61] width 155 height 31
paste input "[STREET_ADDRESS][PERSON_NAME],"
click at [217, 104] on p "Loveland, CO 80537" at bounding box center [240, 104] width 171 height 11
type input "[STREET_ADDRESS][PERSON_NAME]"
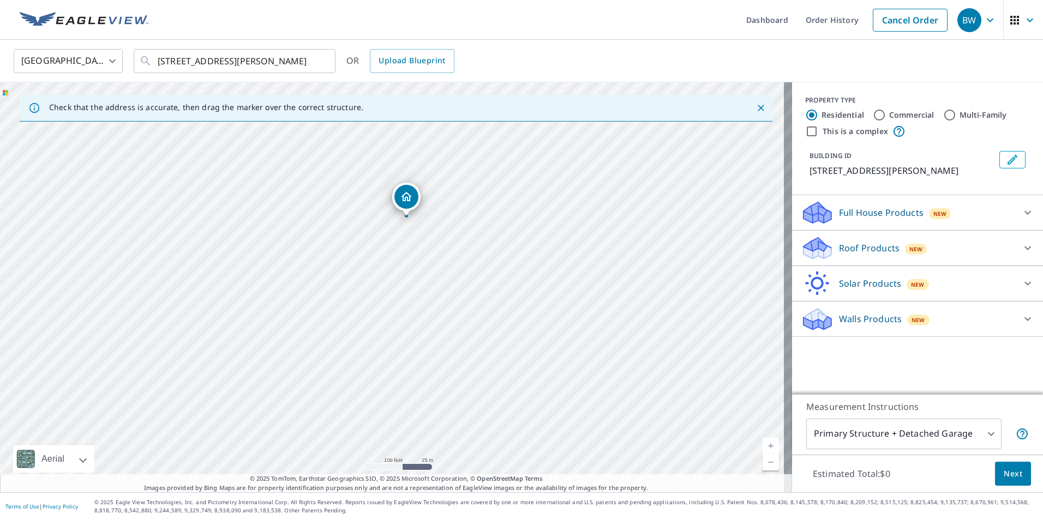
drag, startPoint x: 442, startPoint y: 329, endPoint x: 451, endPoint y: 297, distance: 33.5
click at [451, 297] on div "[STREET_ADDRESS][PERSON_NAME]" at bounding box center [396, 287] width 792 height 410
drag, startPoint x: 406, startPoint y: 135, endPoint x: 307, endPoint y: 180, distance: 108.9
click at [424, 268] on div "1335 N Wilson Ave Loveland, CO 80537" at bounding box center [396, 287] width 792 height 410
drag, startPoint x: 351, startPoint y: 189, endPoint x: 346, endPoint y: 304, distance: 115.2
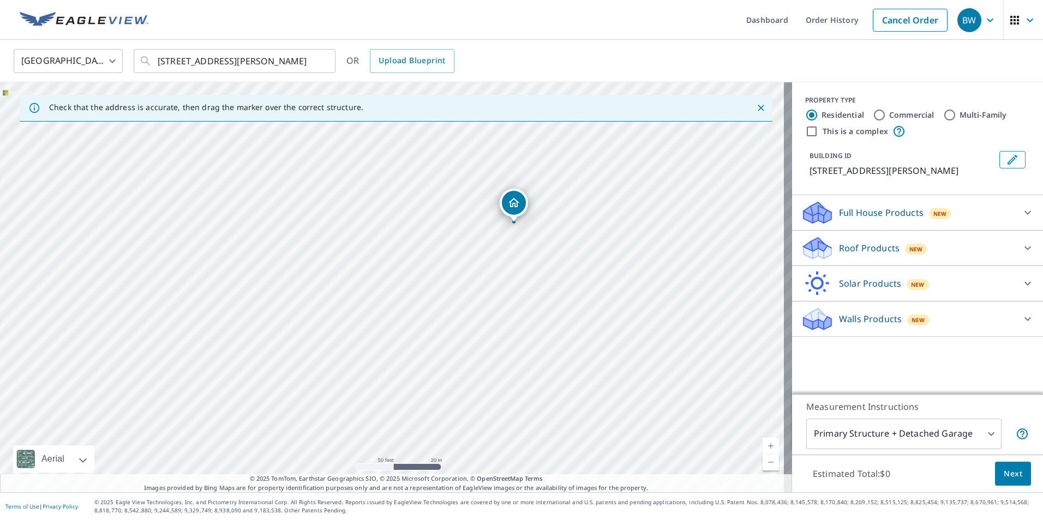
drag, startPoint x: 395, startPoint y: 272, endPoint x: 522, endPoint y: 209, distance: 141.2
drag, startPoint x: 381, startPoint y: 355, endPoint x: 427, endPoint y: 274, distance: 92.5
click at [427, 274] on div "1367 N Wilson Ave Loveland, CO 80537" at bounding box center [396, 287] width 792 height 410
drag, startPoint x: 438, startPoint y: 184, endPoint x: 362, endPoint y: 310, distance: 146.9
drag, startPoint x: 407, startPoint y: 378, endPoint x: 421, endPoint y: 316, distance: 63.0
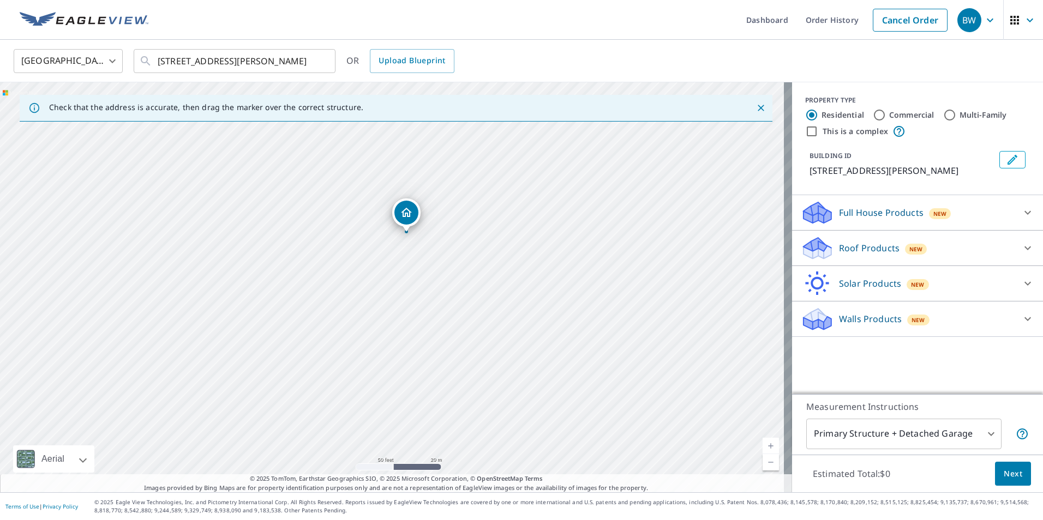
click at [421, 320] on div "1133 N Wilson Ave Loveland, CO 80537" at bounding box center [396, 287] width 792 height 410
drag, startPoint x: 411, startPoint y: 209, endPoint x: 376, endPoint y: 289, distance: 86.9
drag, startPoint x: 389, startPoint y: 262, endPoint x: 424, endPoint y: 394, distance: 136.5
click at [972, 8] on div "BW" at bounding box center [969, 20] width 24 height 24
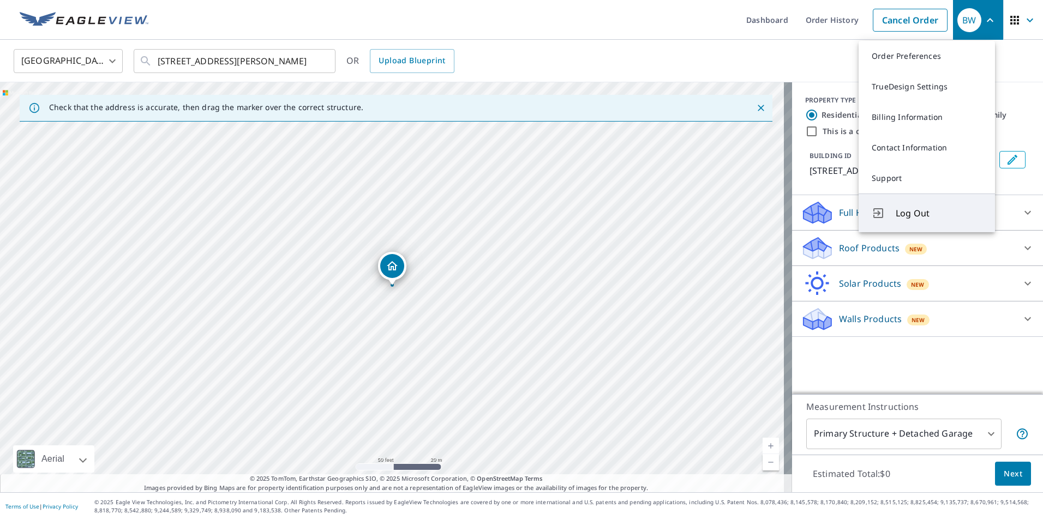
click at [912, 224] on button "Log Out" at bounding box center [926, 213] width 136 height 39
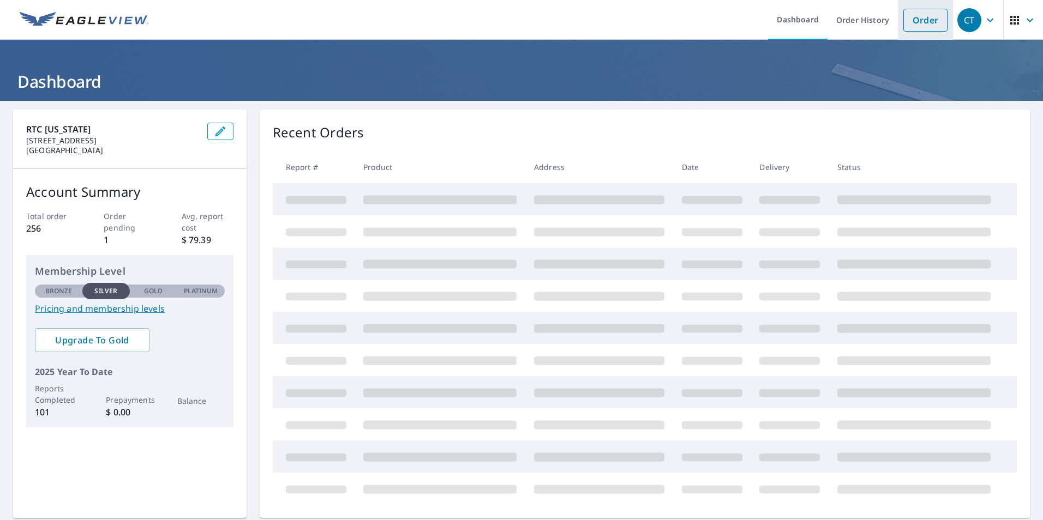
click at [923, 19] on link "Order" at bounding box center [925, 20] width 44 height 23
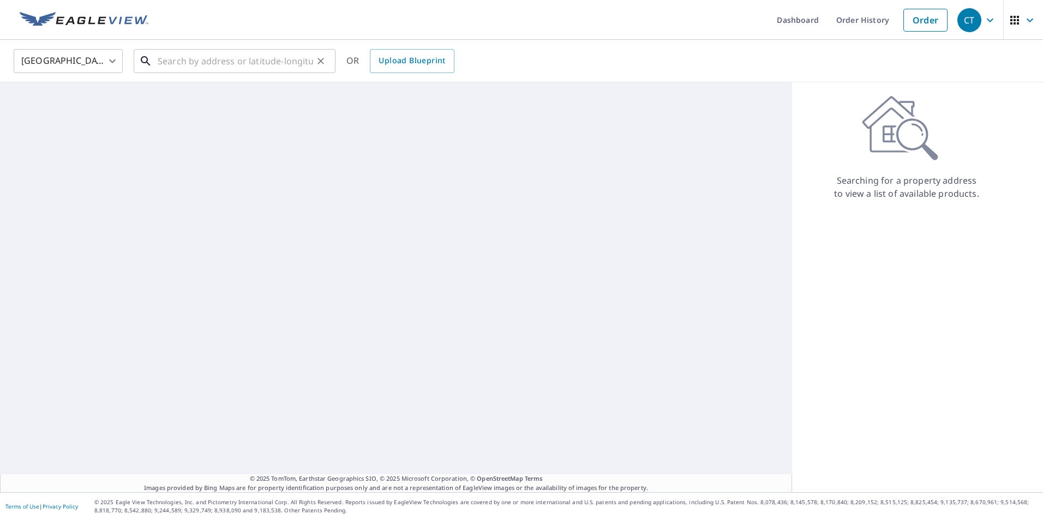
click at [283, 63] on input "text" at bounding box center [235, 61] width 155 height 31
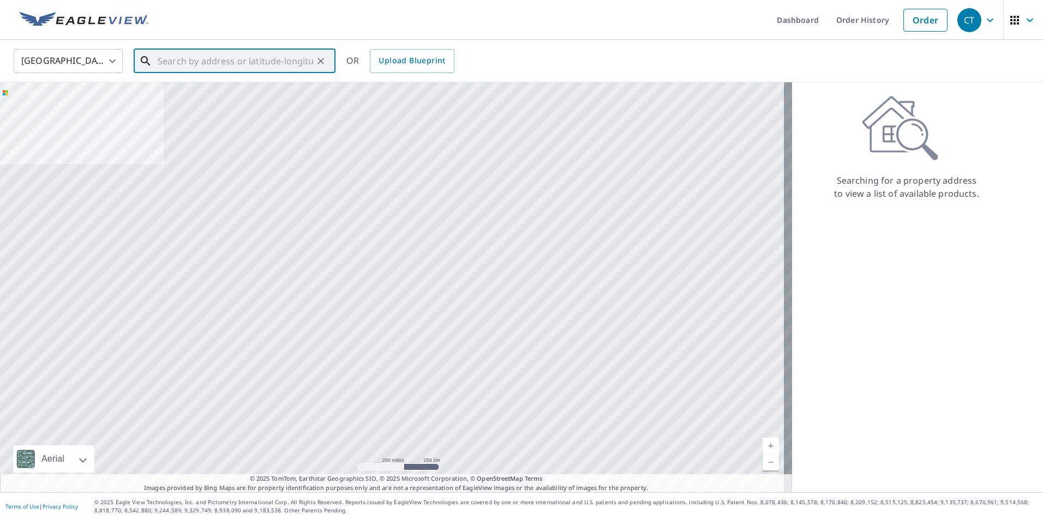
paste input "[STREET_ADDRESS][PERSON_NAME],"
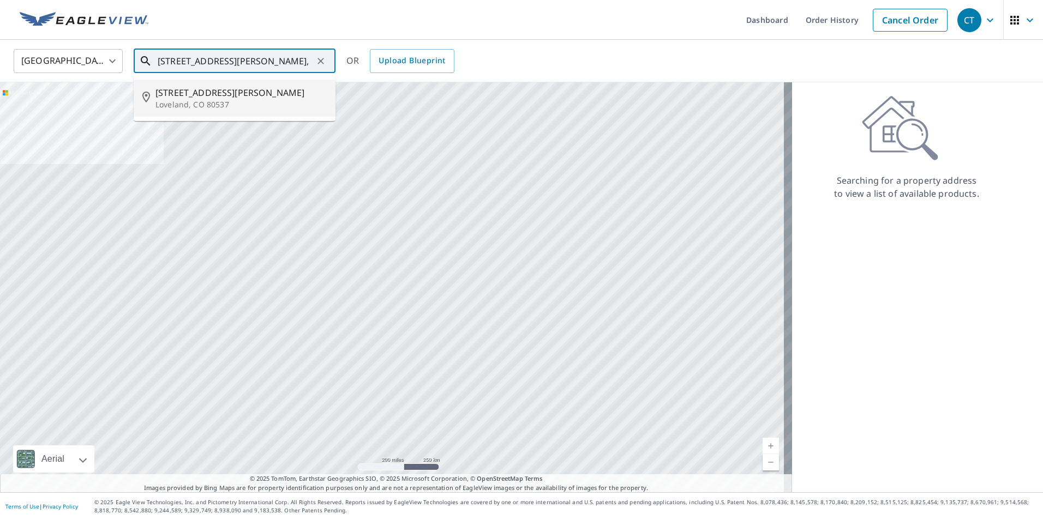
click at [236, 90] on span "[STREET_ADDRESS][PERSON_NAME]" at bounding box center [240, 92] width 171 height 13
type input "[STREET_ADDRESS][PERSON_NAME]"
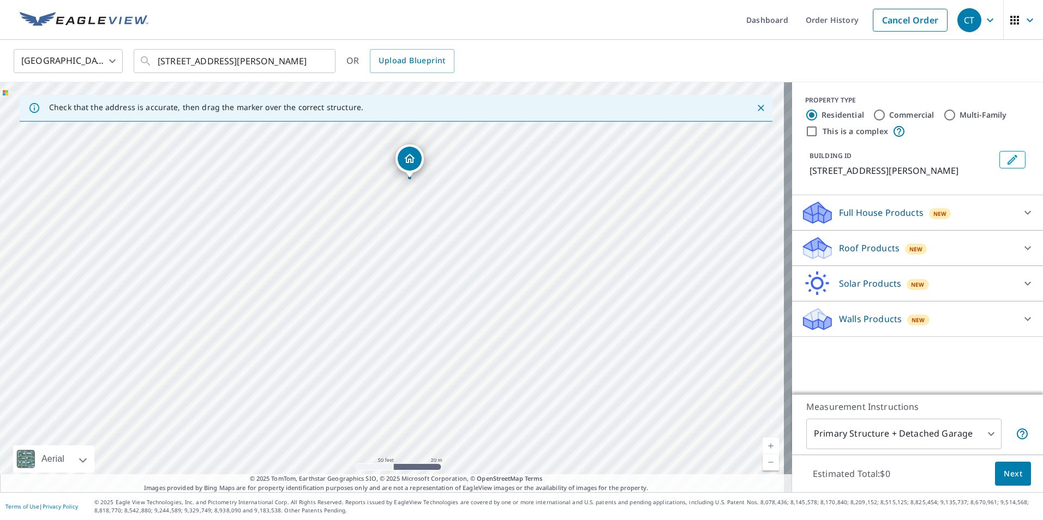
drag, startPoint x: 392, startPoint y: 292, endPoint x: 373, endPoint y: 220, distance: 74.0
click at [373, 220] on div "[STREET_ADDRESS][PERSON_NAME]" at bounding box center [396, 287] width 792 height 410
drag, startPoint x: 426, startPoint y: 333, endPoint x: 381, endPoint y: 215, distance: 125.7
click at [381, 215] on div "[STREET_ADDRESS][PERSON_NAME]" at bounding box center [396, 287] width 792 height 410
click at [320, 301] on div "[STREET_ADDRESS][PERSON_NAME]" at bounding box center [396, 287] width 792 height 410
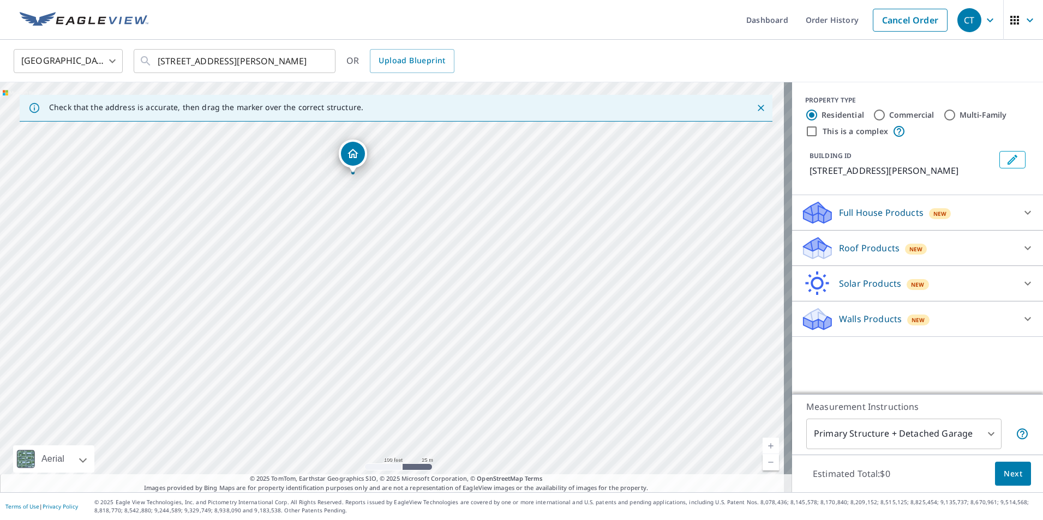
click at [317, 298] on div "[STREET_ADDRESS][PERSON_NAME]" at bounding box center [396, 287] width 792 height 410
drag, startPoint x: 371, startPoint y: 363, endPoint x: 375, endPoint y: 315, distance: 47.6
click at [375, 315] on div "[STREET_ADDRESS][PERSON_NAME]" at bounding box center [396, 287] width 792 height 410
drag, startPoint x: 375, startPoint y: 255, endPoint x: 315, endPoint y: 248, distance: 60.4
click at [315, 248] on div "[STREET_ADDRESS][PERSON_NAME]" at bounding box center [396, 287] width 792 height 410
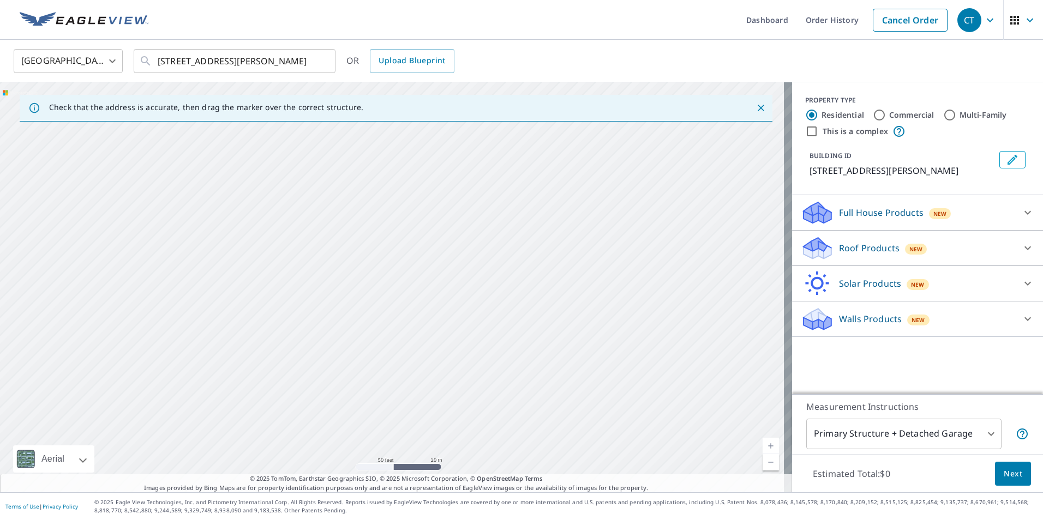
drag, startPoint x: 342, startPoint y: 304, endPoint x: 351, endPoint y: 238, distance: 66.1
click at [351, 238] on div "[STREET_ADDRESS][PERSON_NAME]" at bounding box center [396, 287] width 792 height 410
drag, startPoint x: 350, startPoint y: 237, endPoint x: 376, endPoint y: 350, distance: 115.9
click at [375, 371] on div "[STREET_ADDRESS][PERSON_NAME]" at bounding box center [396, 287] width 792 height 410
drag, startPoint x: 379, startPoint y: 241, endPoint x: 370, endPoint y: 131, distance: 110.5
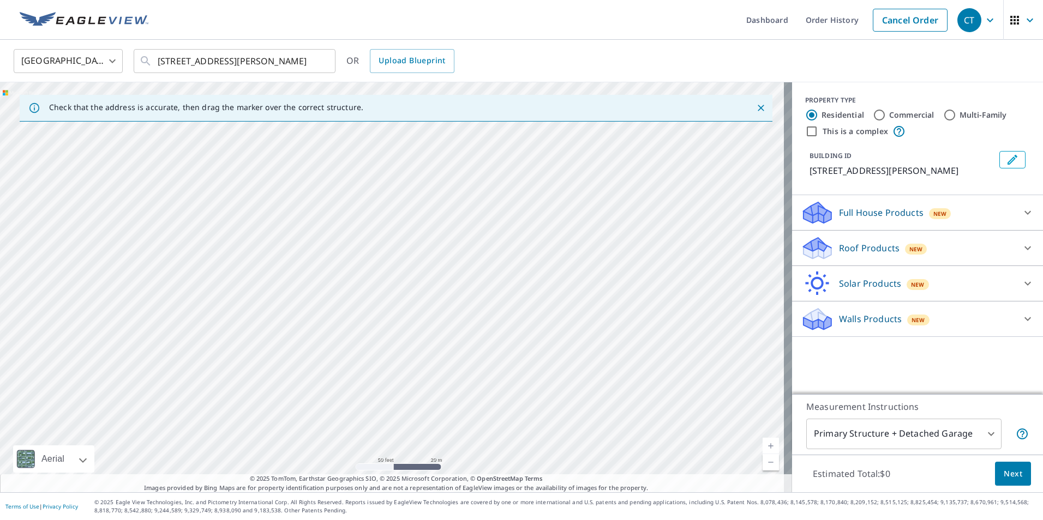
click at [370, 131] on div "[STREET_ADDRESS][PERSON_NAME]" at bounding box center [396, 287] width 792 height 410
drag, startPoint x: 354, startPoint y: 275, endPoint x: 359, endPoint y: 359, distance: 84.2
click at [359, 359] on div "[STREET_ADDRESS][PERSON_NAME]" at bounding box center [396, 287] width 792 height 410
drag, startPoint x: 373, startPoint y: 238, endPoint x: 370, endPoint y: 301, distance: 62.2
click at [370, 301] on div "[STREET_ADDRESS][PERSON_NAME]" at bounding box center [396, 287] width 792 height 410
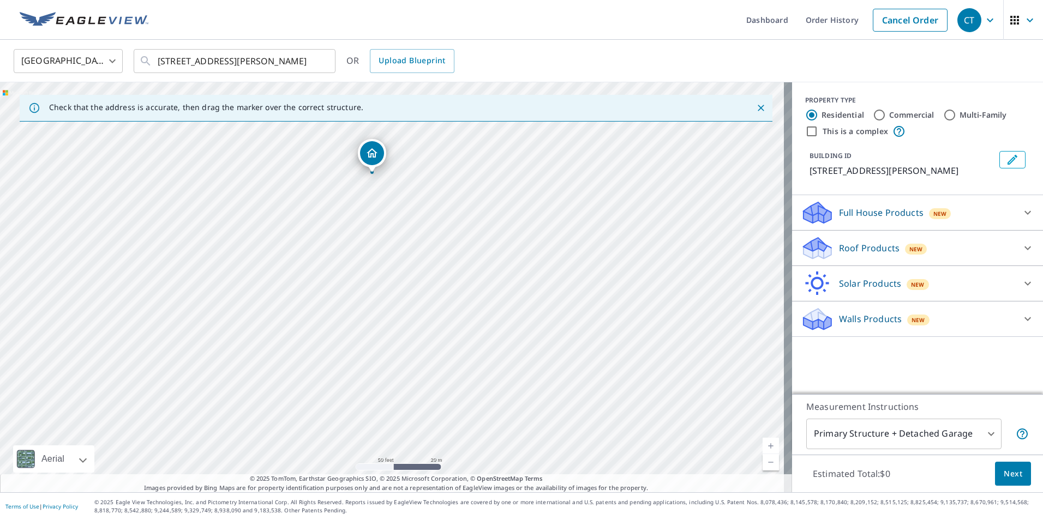
drag, startPoint x: 392, startPoint y: 205, endPoint x: 381, endPoint y: 264, distance: 60.0
click at [381, 264] on div "[STREET_ADDRESS][PERSON_NAME]" at bounding box center [396, 287] width 792 height 410
drag, startPoint x: 373, startPoint y: 159, endPoint x: 309, endPoint y: 418, distance: 266.4
click at [909, 249] on span "New" at bounding box center [916, 249] width 14 height 9
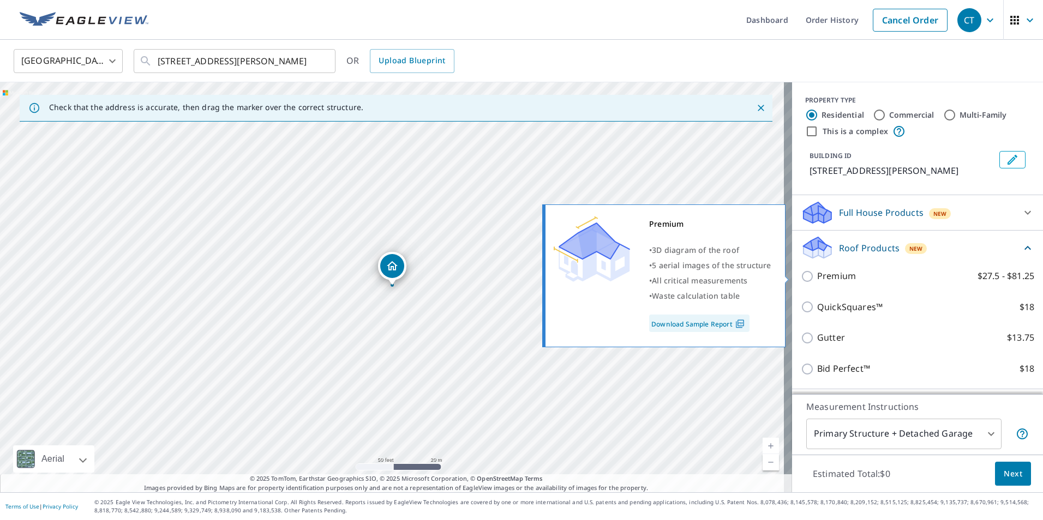
click at [801, 278] on input "Premium $27.5 - $81.25" at bounding box center [809, 276] width 16 height 13
checkbox input "true"
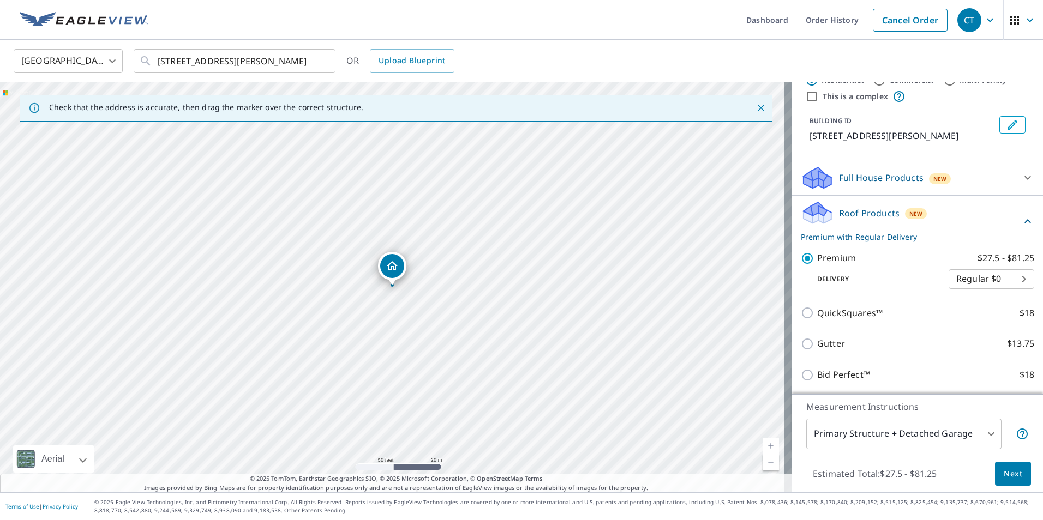
scroll to position [55, 0]
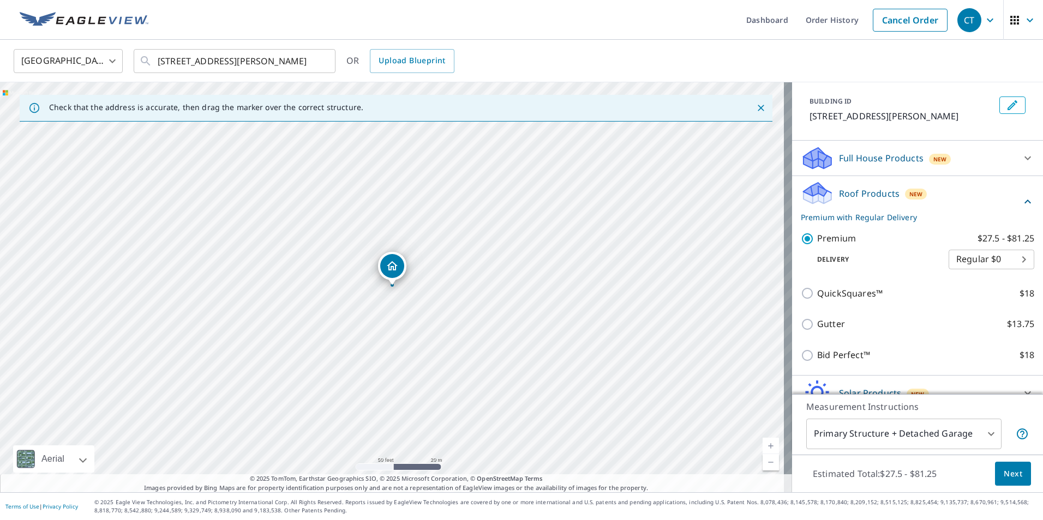
click at [978, 257] on body "CT CT Dashboard Order History Cancel Order CT [GEOGRAPHIC_DATA] [GEOGRAPHIC_DAT…" at bounding box center [521, 260] width 1043 height 520
click at [956, 442] on div at bounding box center [521, 260] width 1043 height 520
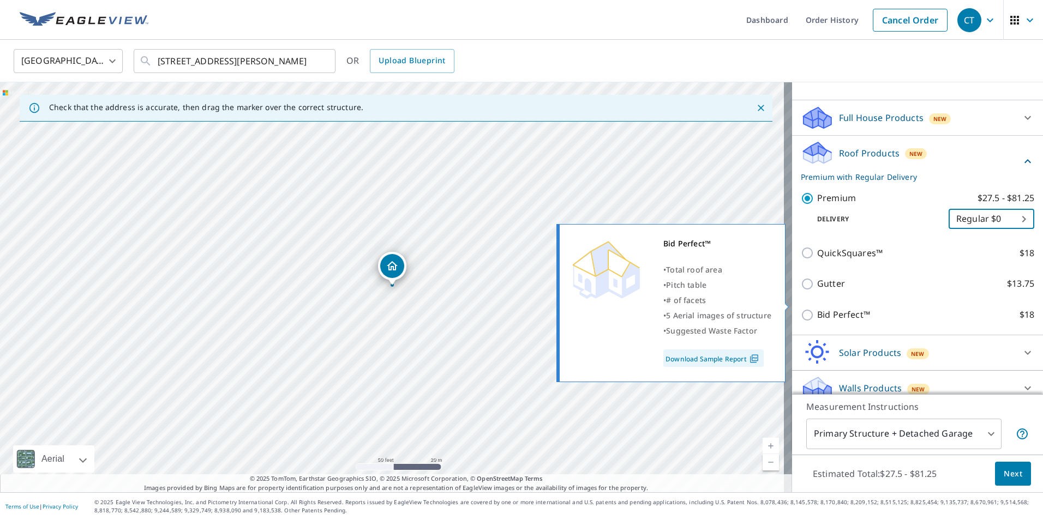
scroll to position [107, 0]
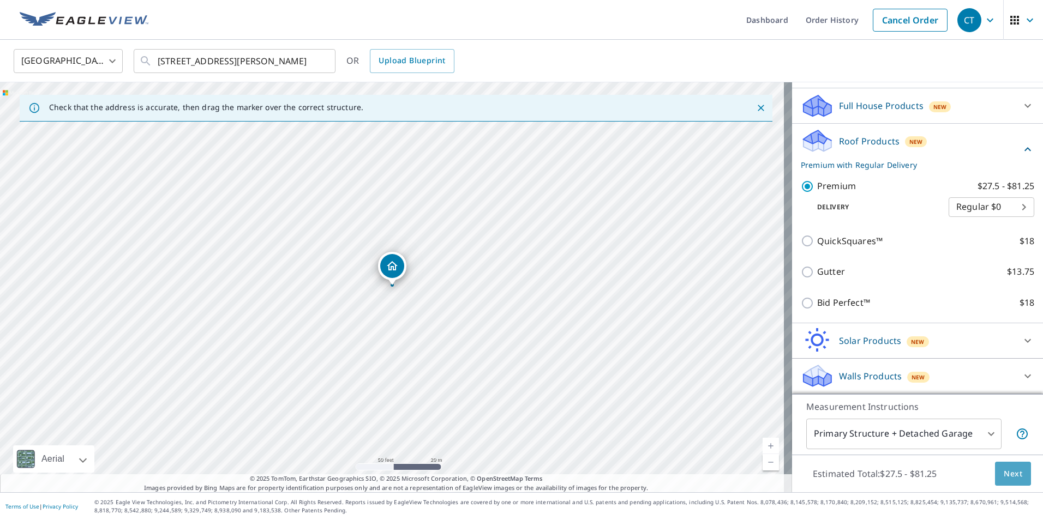
click at [1004, 473] on span "Next" at bounding box center [1013, 474] width 19 height 14
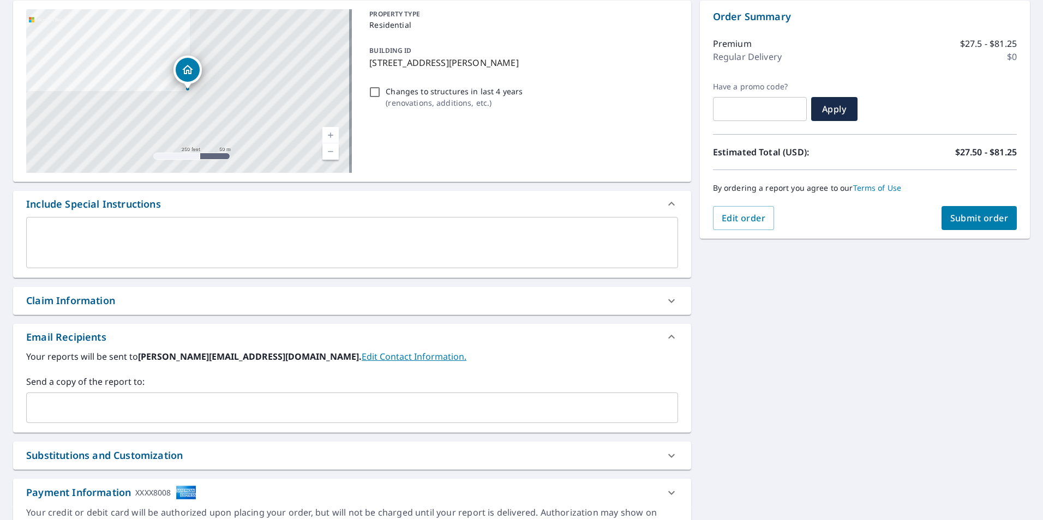
scroll to position [164, 0]
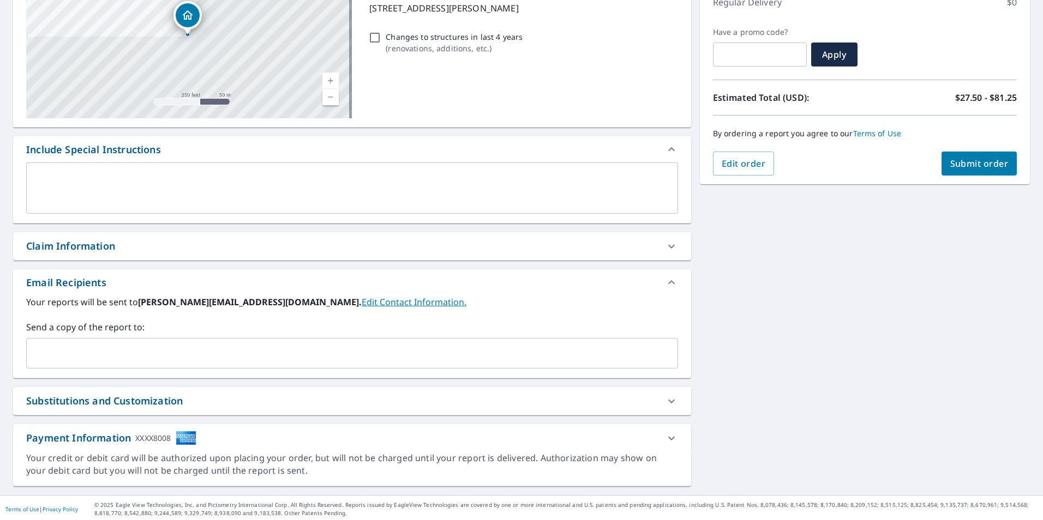
click at [155, 355] on input "text" at bounding box center [344, 353] width 626 height 21
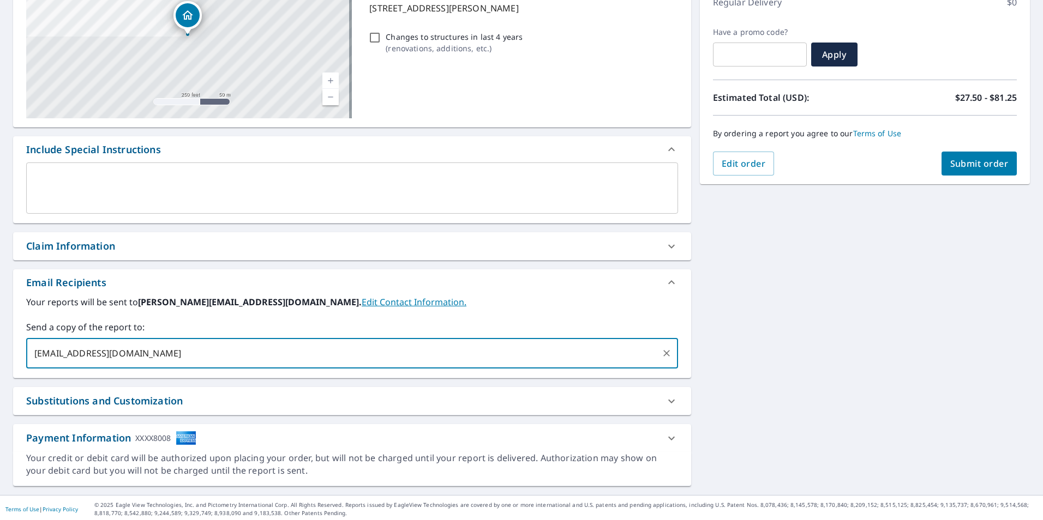
type input "[EMAIL_ADDRESS][DOMAIN_NAME]"
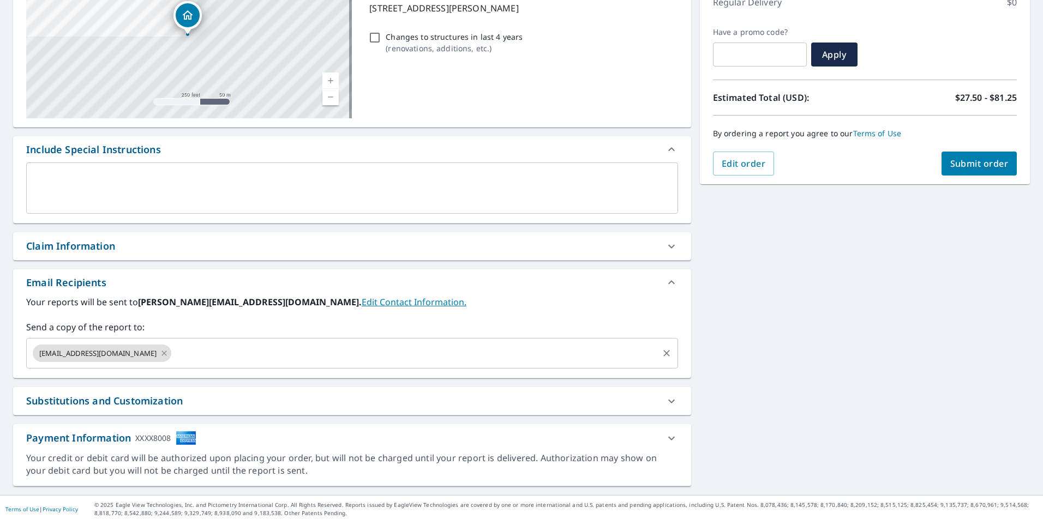
click at [189, 355] on input "text" at bounding box center [414, 353] width 483 height 21
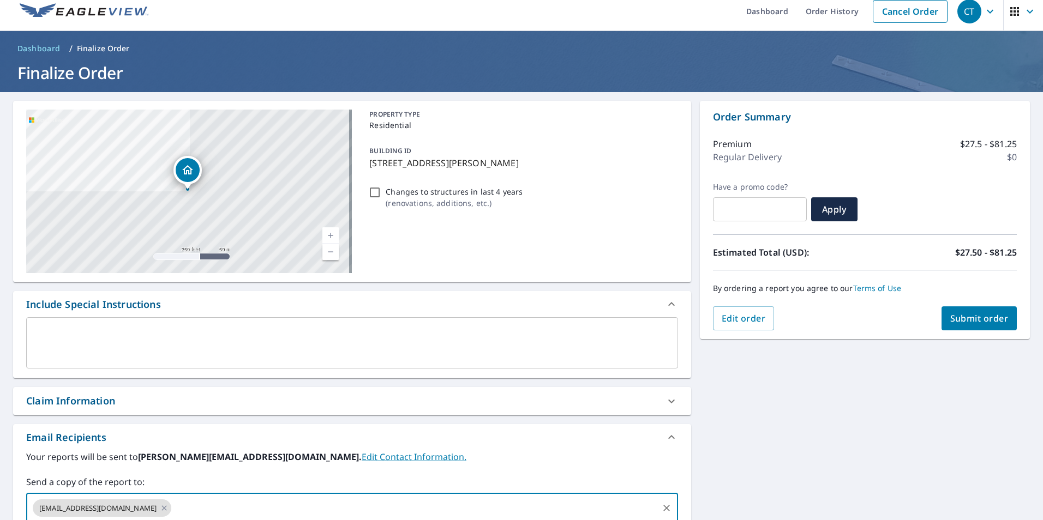
scroll to position [0, 0]
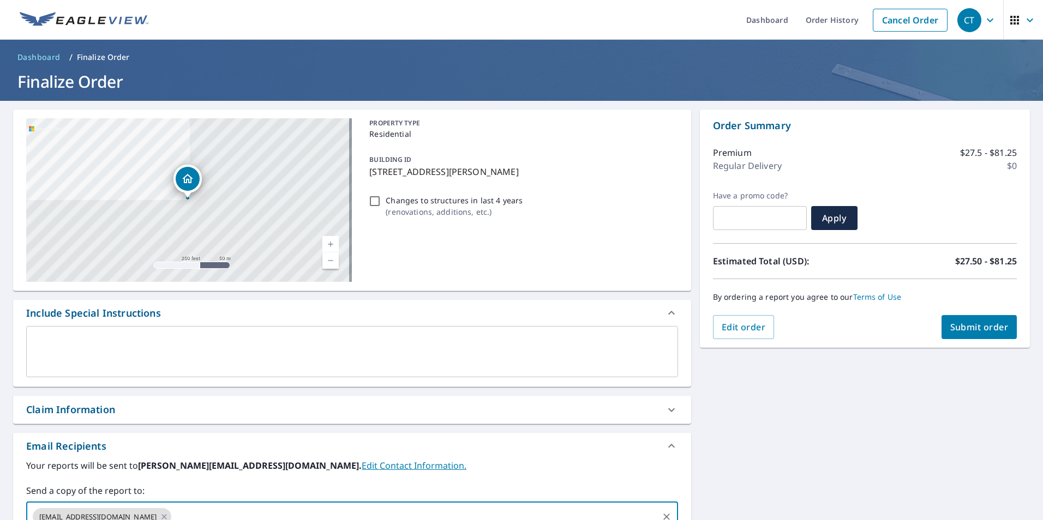
click at [978, 324] on span "Submit order" at bounding box center [979, 327] width 58 height 12
